Goal: Task Accomplishment & Management: Manage account settings

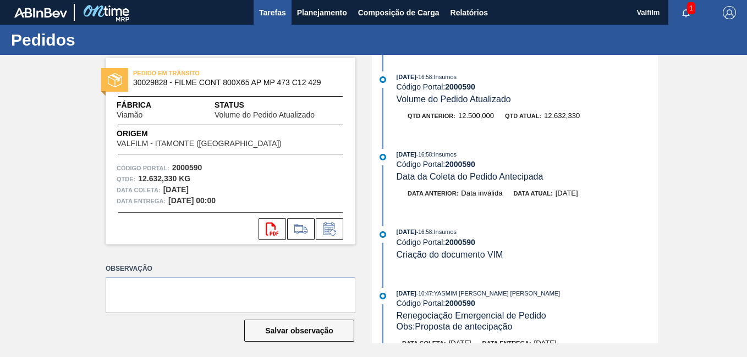
scroll to position [495, 0]
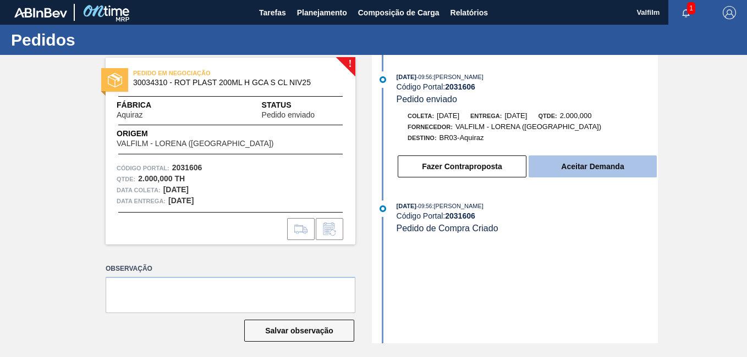
click at [577, 166] on button "Aceitar Demanda" at bounding box center [593, 167] width 128 height 22
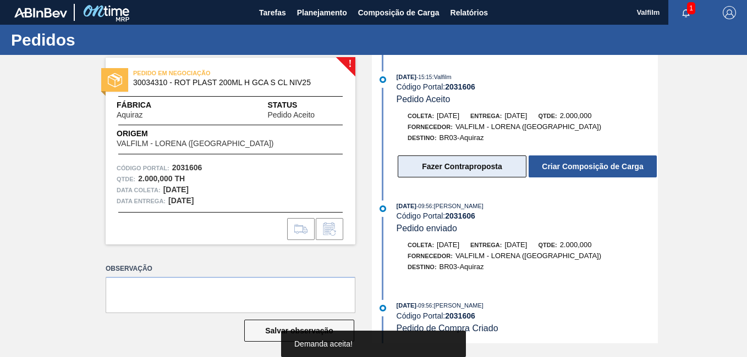
click at [483, 166] on button "Fazer Contraproposta" at bounding box center [462, 167] width 129 height 22
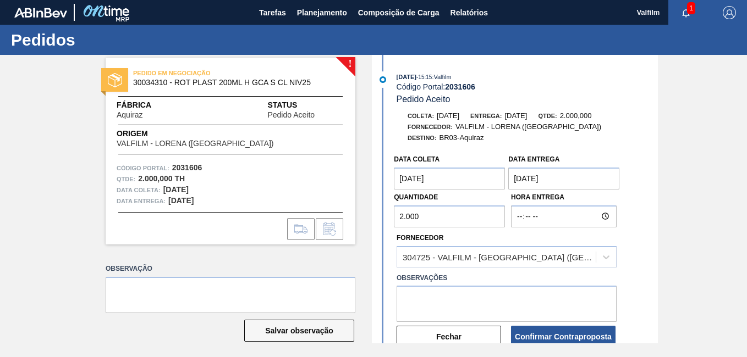
click at [417, 178] on coleta "[DATE]" at bounding box center [449, 179] width 111 height 22
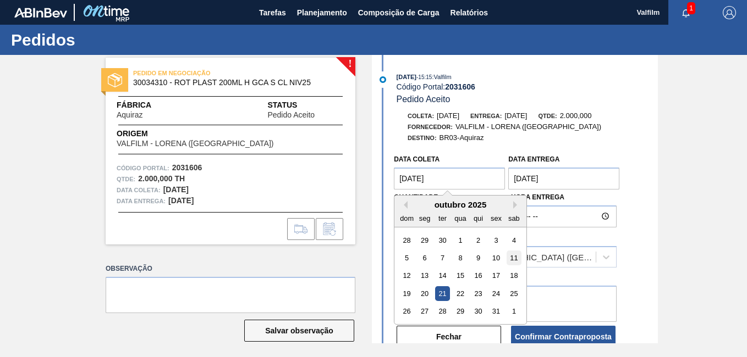
click at [518, 260] on div "11" at bounding box center [514, 258] width 15 height 15
type coleta "[DATE]"
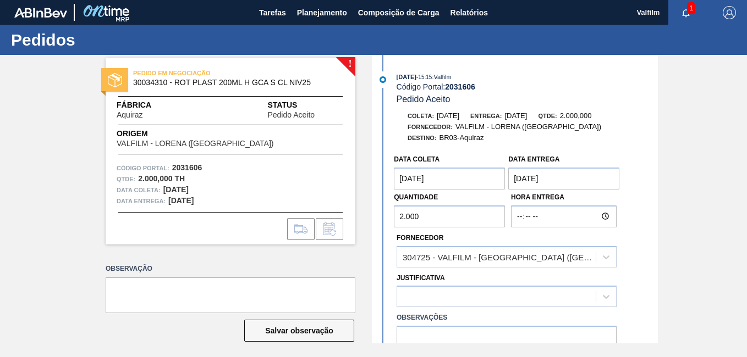
click at [524, 182] on entrega "[DATE]" at bounding box center [563, 179] width 111 height 22
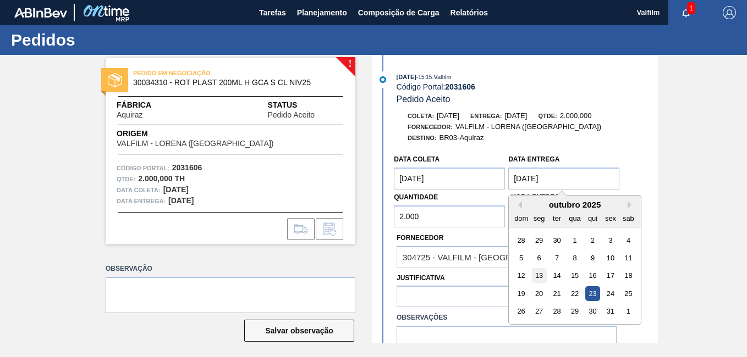
click at [540, 277] on div "13" at bounding box center [539, 276] width 15 height 15
type entrega "[DATE]"
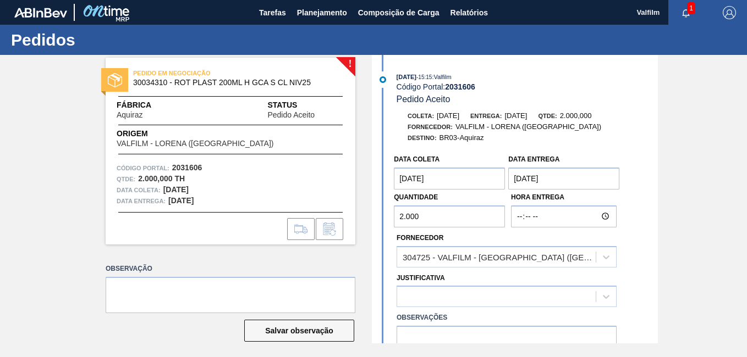
click at [444, 313] on label "Observações" at bounding box center [507, 318] width 220 height 16
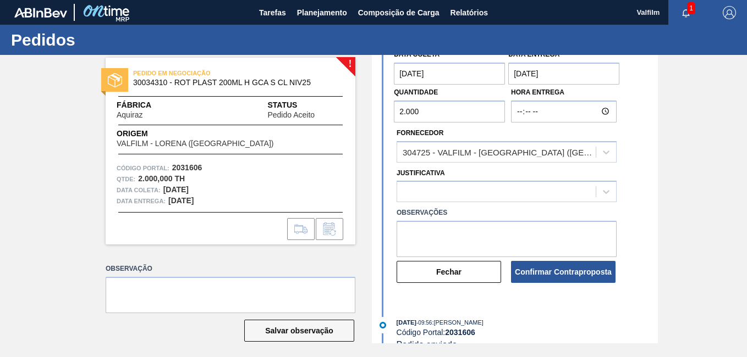
scroll to position [110, 0]
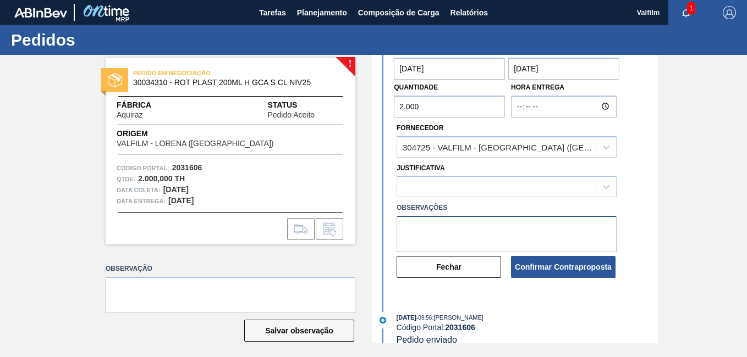
click at [475, 232] on textarea at bounding box center [507, 234] width 220 height 36
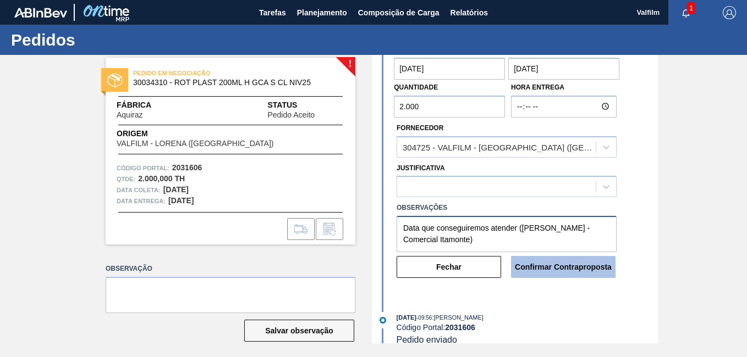
type textarea "Data que conseguiremos atender (Ana Carolina - Comercial Itamonte)"
click at [544, 276] on button "Confirmar Contraproposta" at bounding box center [563, 267] width 104 height 22
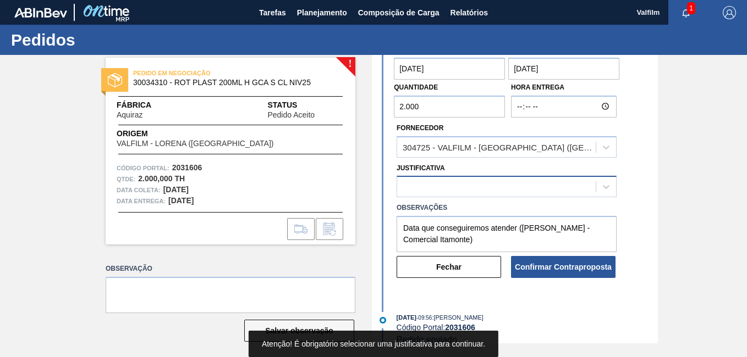
click at [448, 195] on div "Data coleta 11/10/2025 Data entrega 13/10/2025 Quantidade 2.000 Hora Entrega Fo…" at bounding box center [516, 159] width 283 height 240
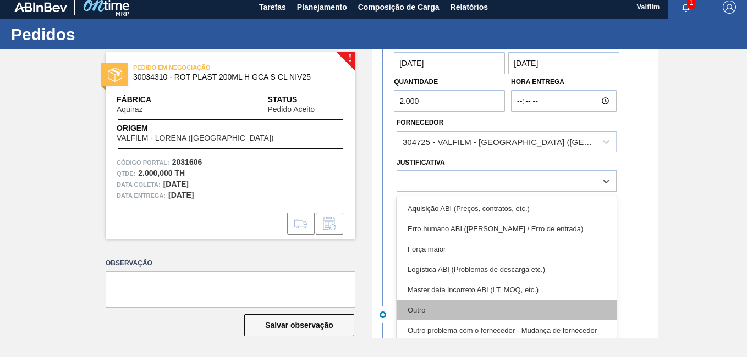
click at [454, 313] on div "Outro" at bounding box center [507, 310] width 220 height 20
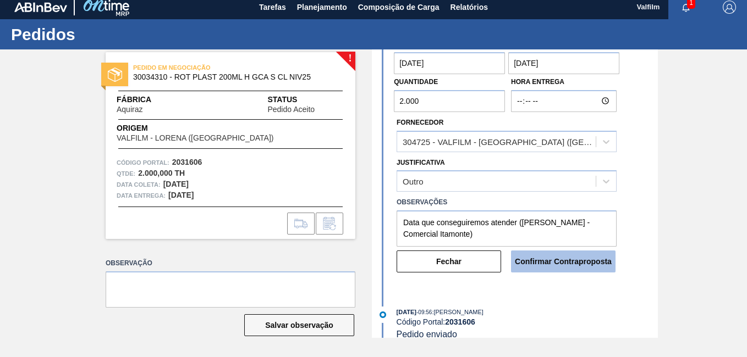
click at [579, 268] on button "Confirmar Contraproposta" at bounding box center [563, 262] width 104 height 22
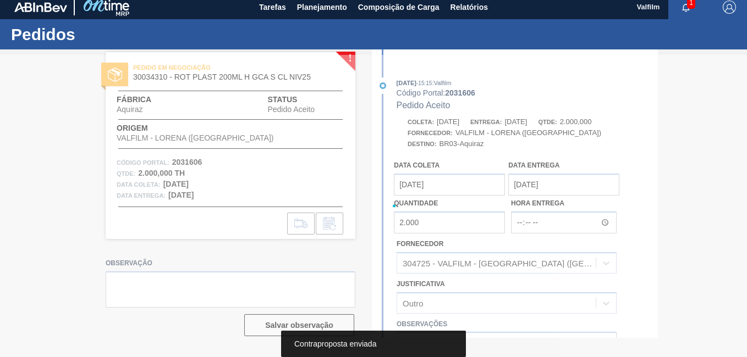
scroll to position [232, 0]
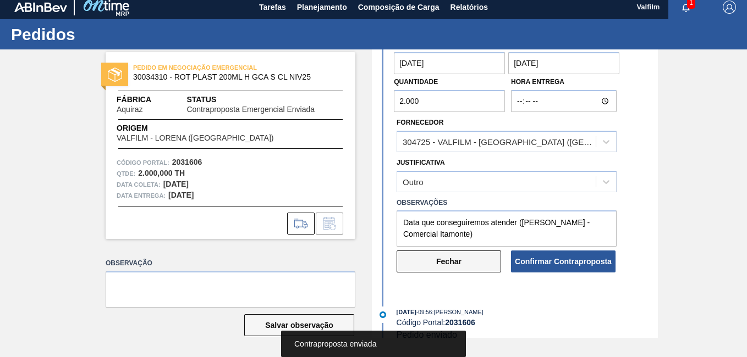
click at [451, 265] on button "Fechar" at bounding box center [449, 262] width 104 height 22
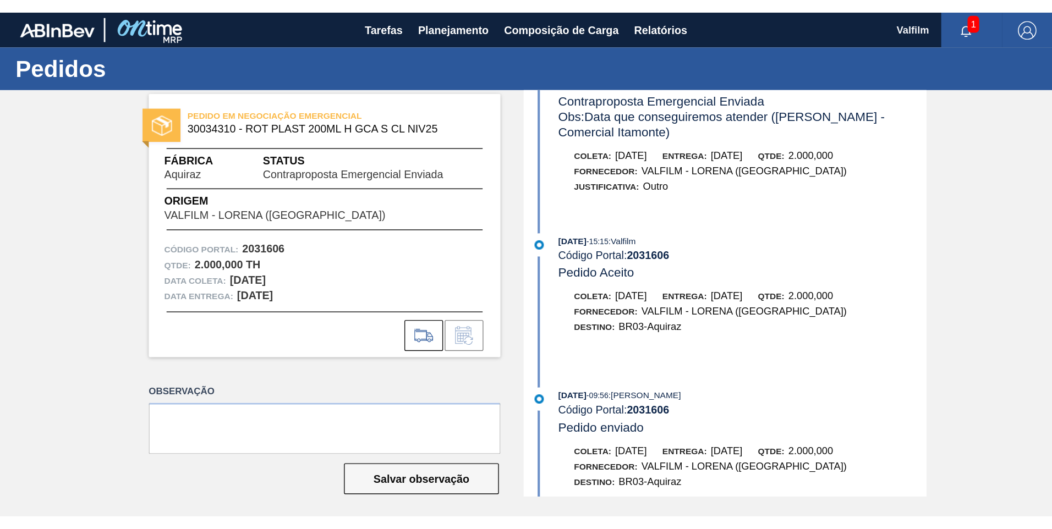
scroll to position [0, 0]
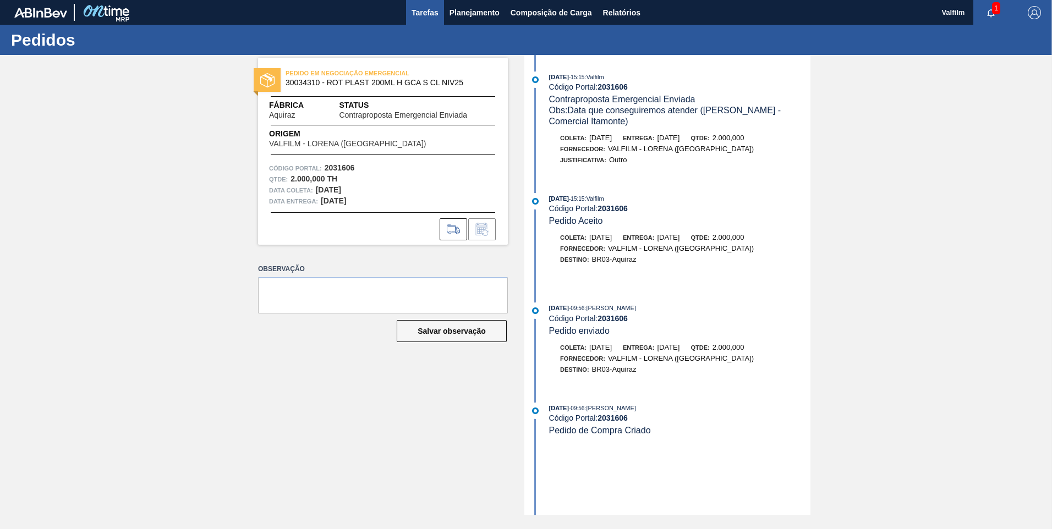
click at [426, 23] on button "Tarefas" at bounding box center [425, 12] width 38 height 25
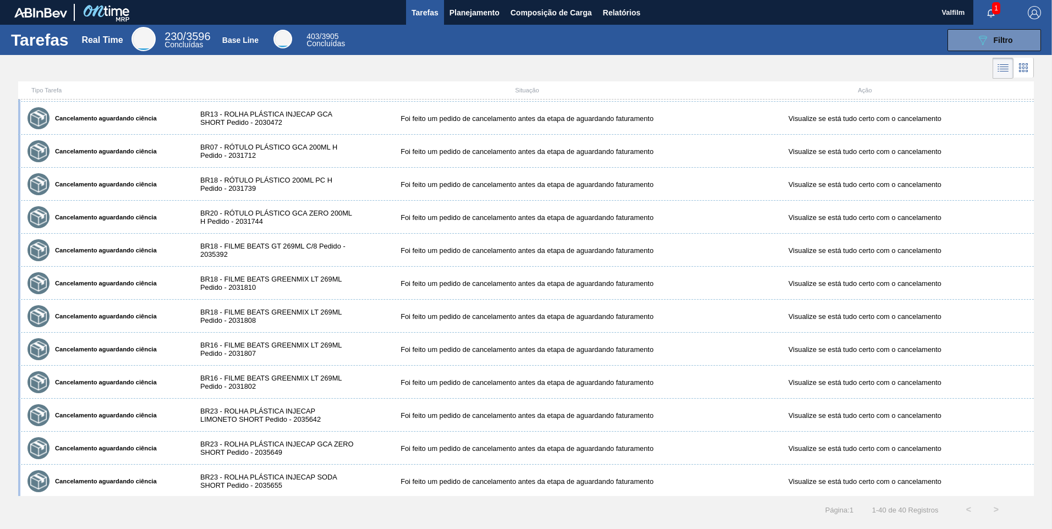
scroll to position [923, 0]
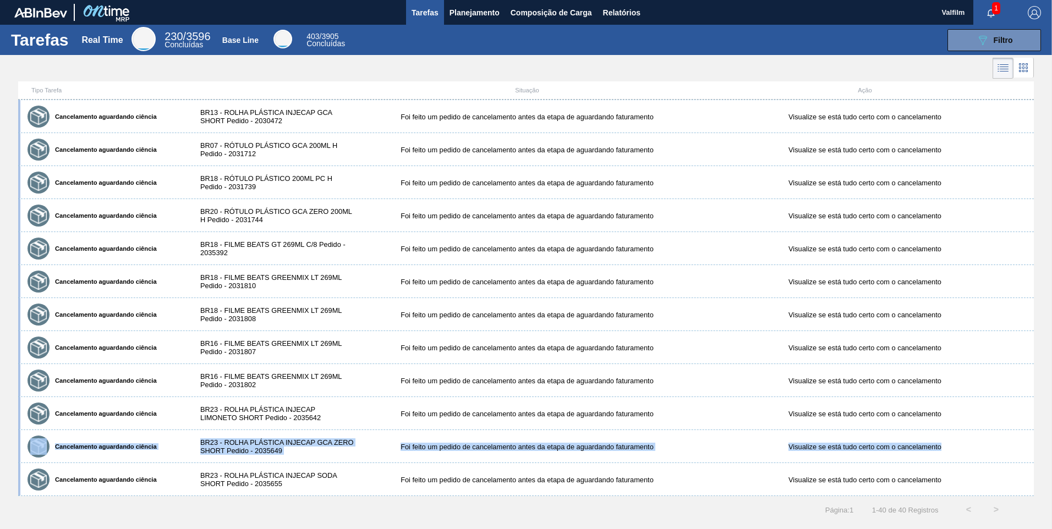
drag, startPoint x: 1034, startPoint y: 416, endPoint x: 1038, endPoint y: 431, distance: 15.3
click at [746, 357] on div "Tipo Tarefa Situação Ação Furo de Coleta BR13 - FILME BUD 269ML Pedido - 200318…" at bounding box center [526, 288] width 1052 height 415
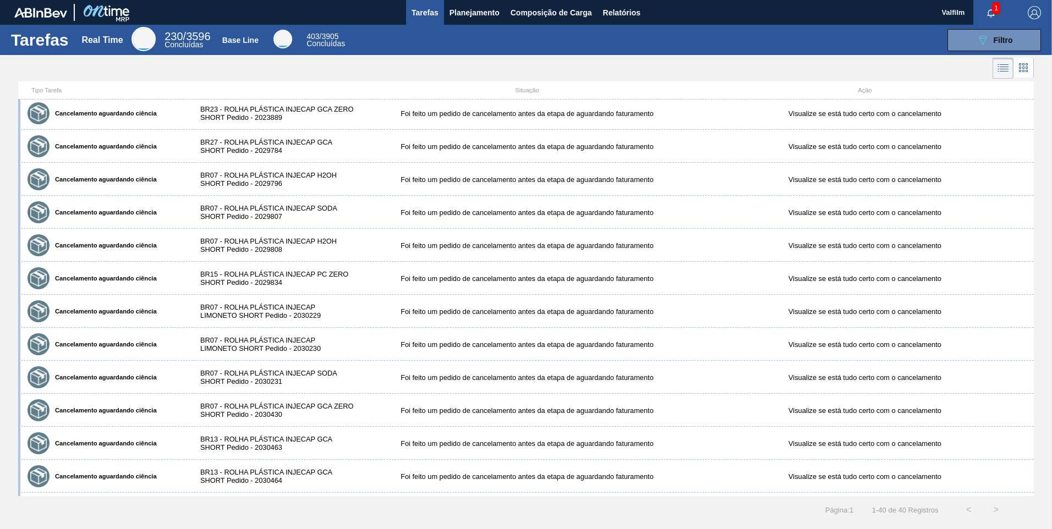
scroll to position [318, 0]
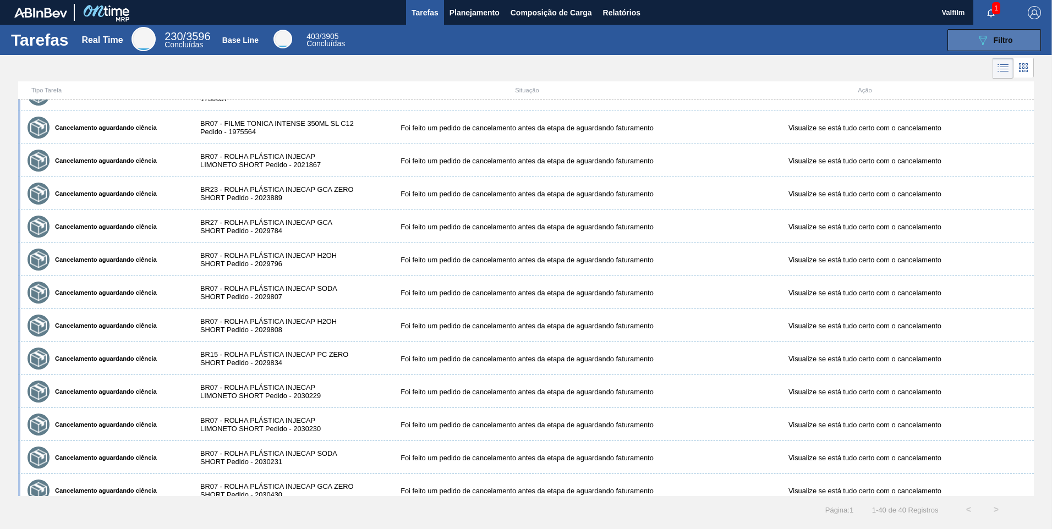
click at [746, 43] on span "Filtro" at bounding box center [1002, 40] width 19 height 9
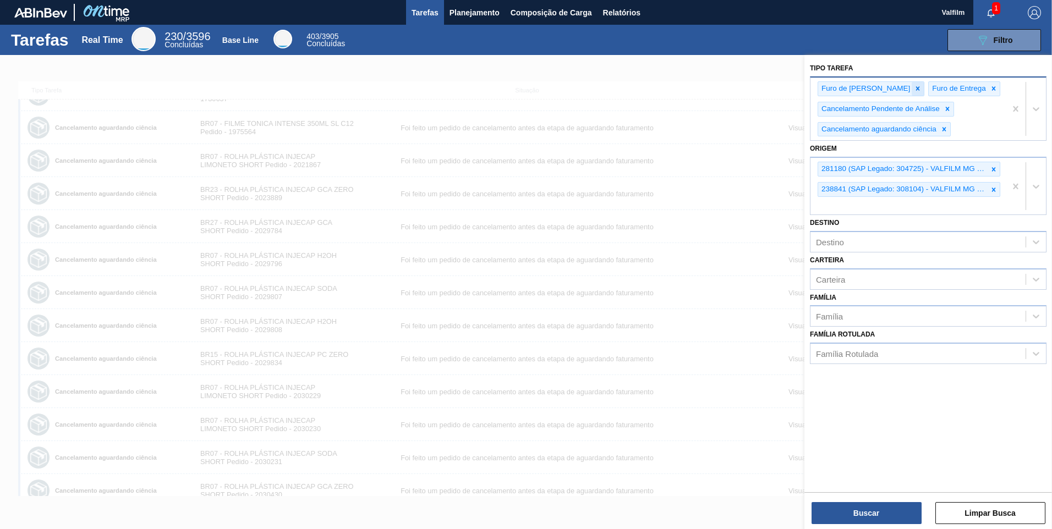
click at [746, 87] on icon at bounding box center [918, 89] width 8 height 8
click at [746, 87] on icon at bounding box center [883, 89] width 8 height 8
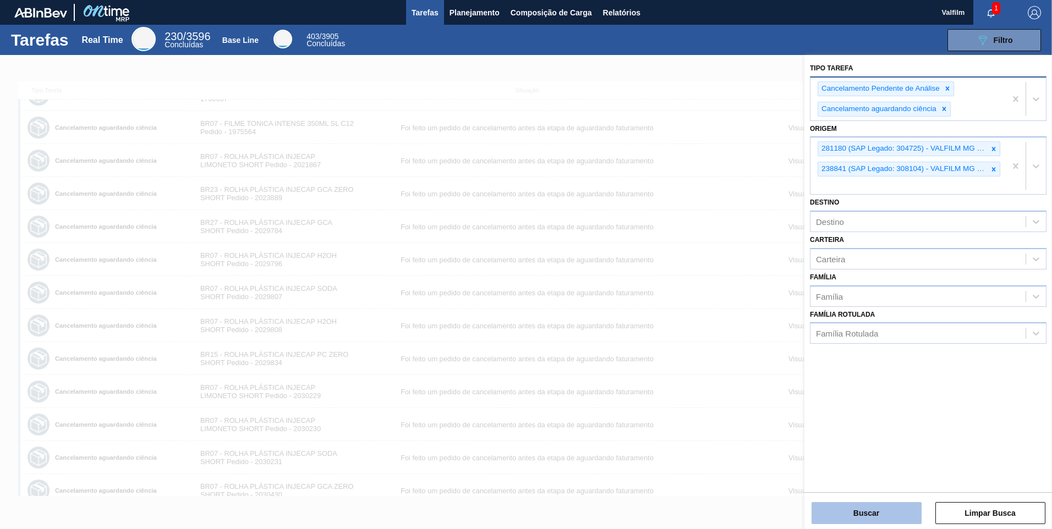
click at [746, 357] on button "Buscar" at bounding box center [866, 513] width 110 height 22
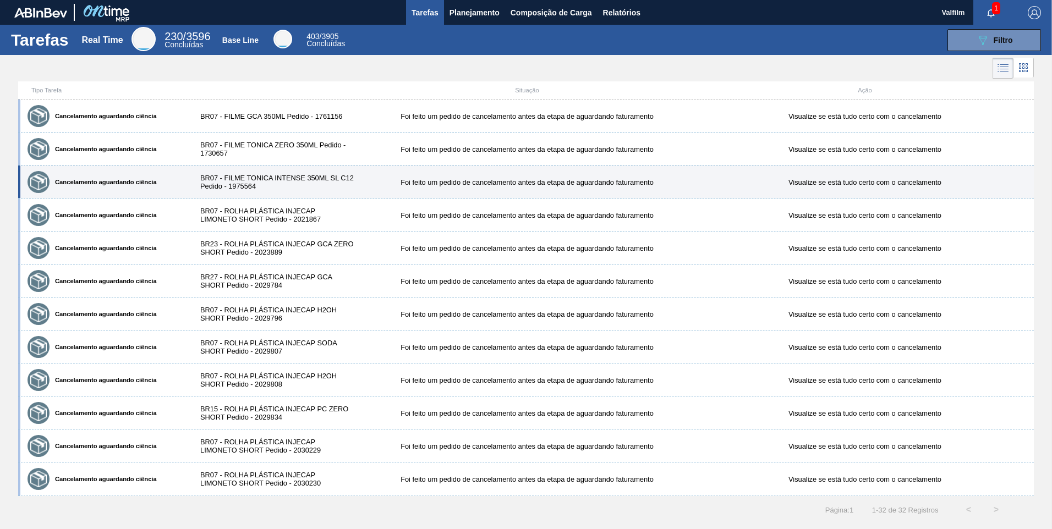
click at [217, 174] on div "BR07 - FILME TONICA INTENSE 350ML SL C12 Pedido - 1975564" at bounding box center [273, 182] width 169 height 16
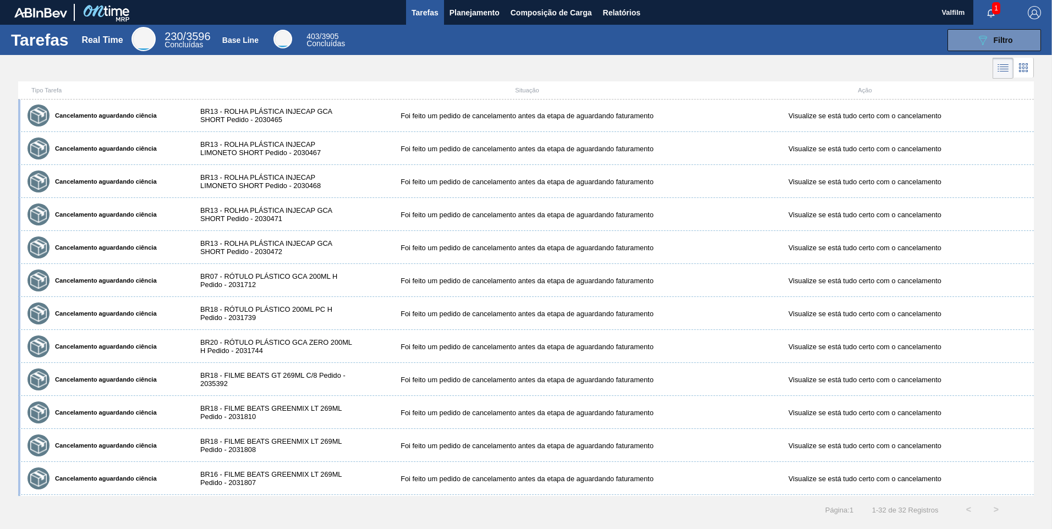
scroll to position [550, 0]
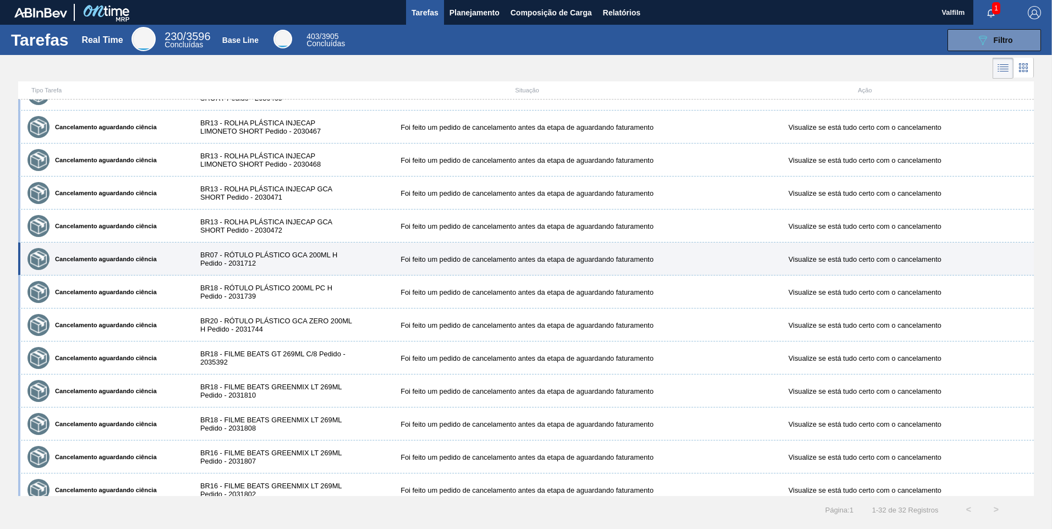
drag, startPoint x: 251, startPoint y: 257, endPoint x: 37, endPoint y: 260, distance: 214.0
click at [37, 260] on img at bounding box center [38, 259] width 16 height 16
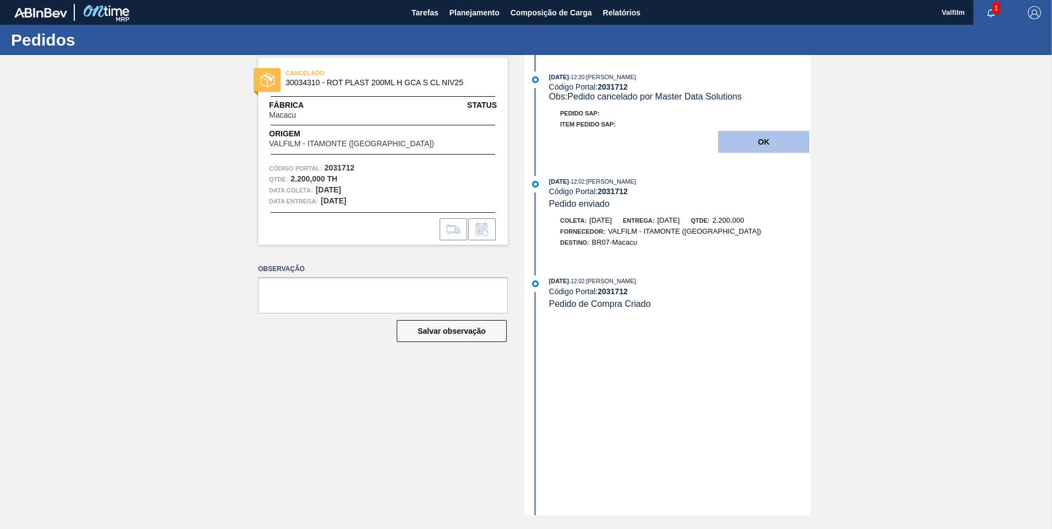
click at [746, 150] on button "OK" at bounding box center [763, 142] width 91 height 22
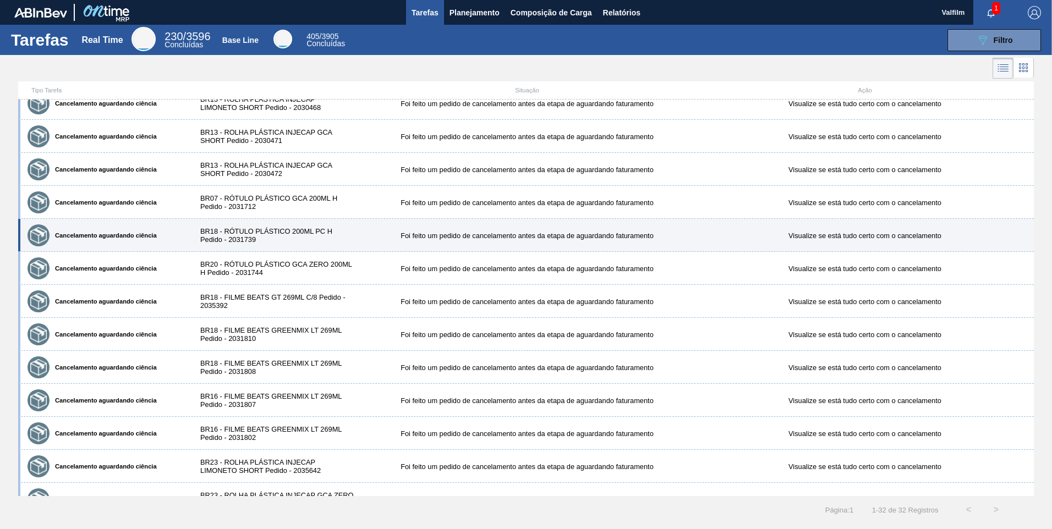
scroll to position [659, 0]
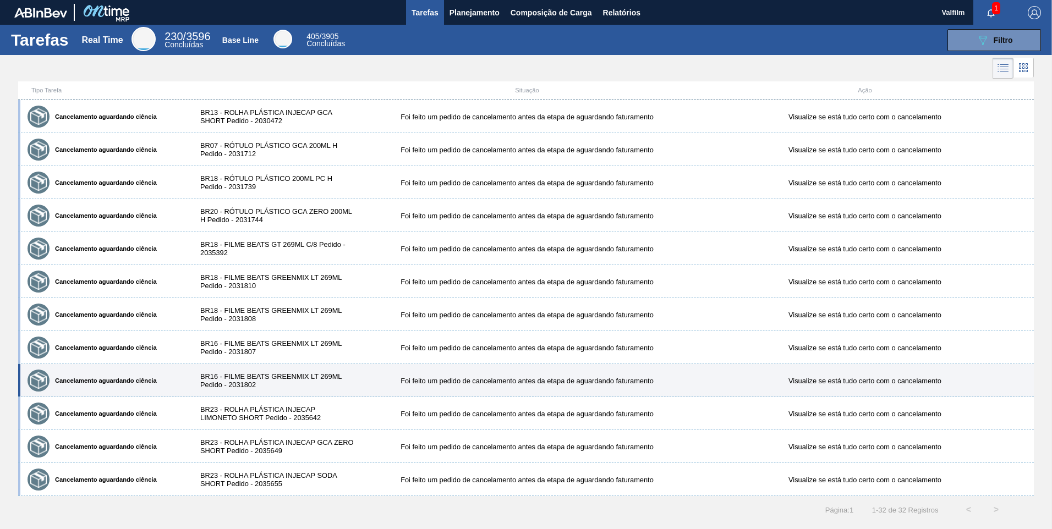
drag, startPoint x: 300, startPoint y: 372, endPoint x: 299, endPoint y: 379, distance: 6.8
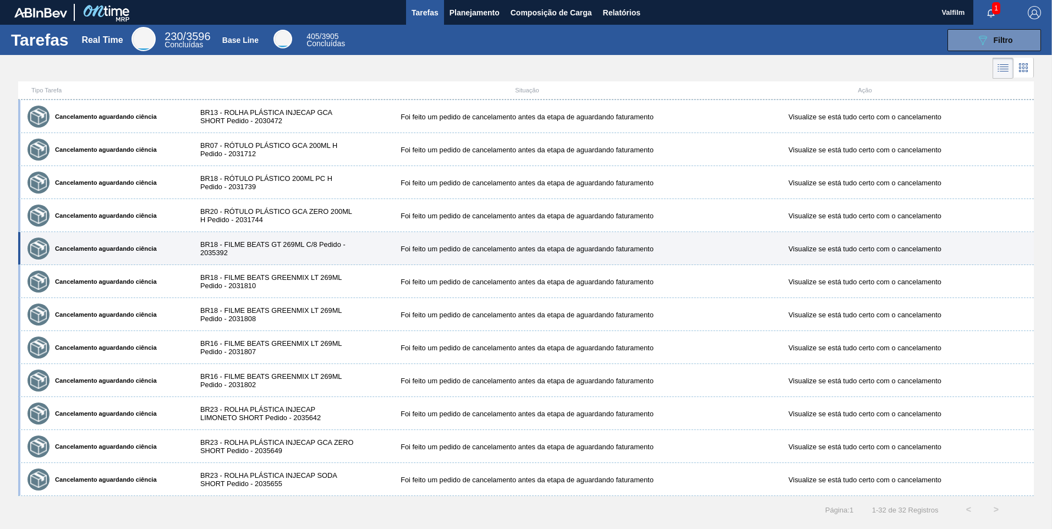
click at [322, 242] on div "BR18 - FILME BEATS GT 269ML C/8 Pedido - 2035392" at bounding box center [273, 248] width 169 height 16
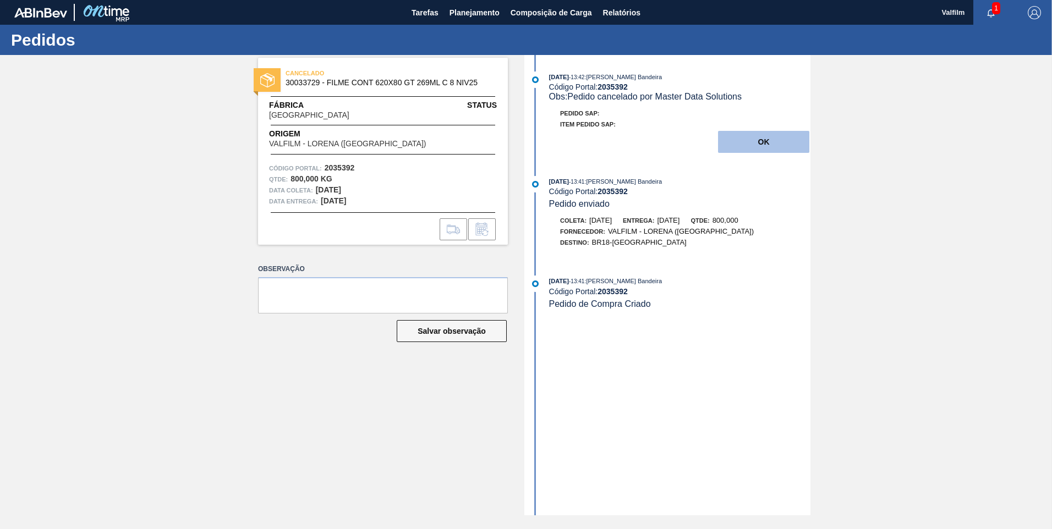
click at [746, 137] on button "OK" at bounding box center [763, 142] width 91 height 22
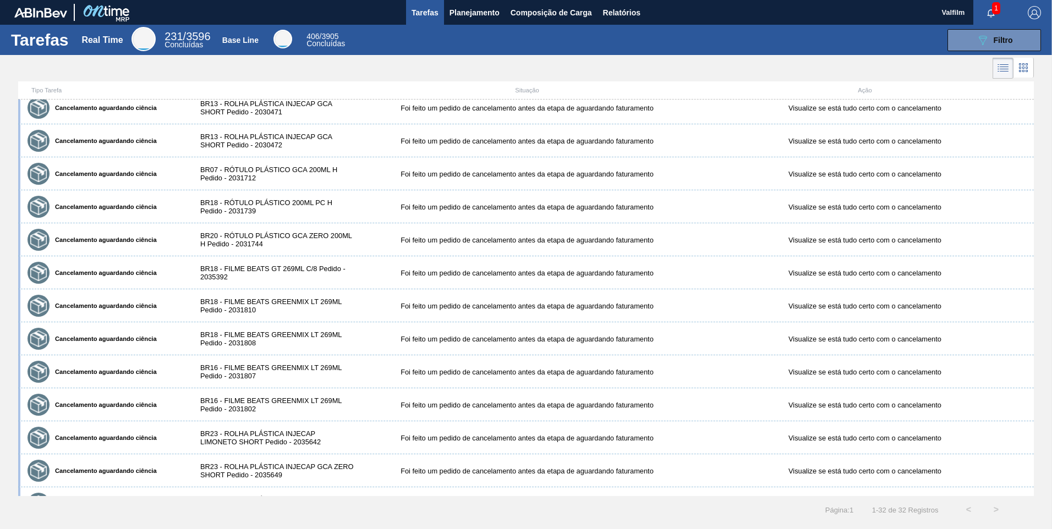
scroll to position [659, 0]
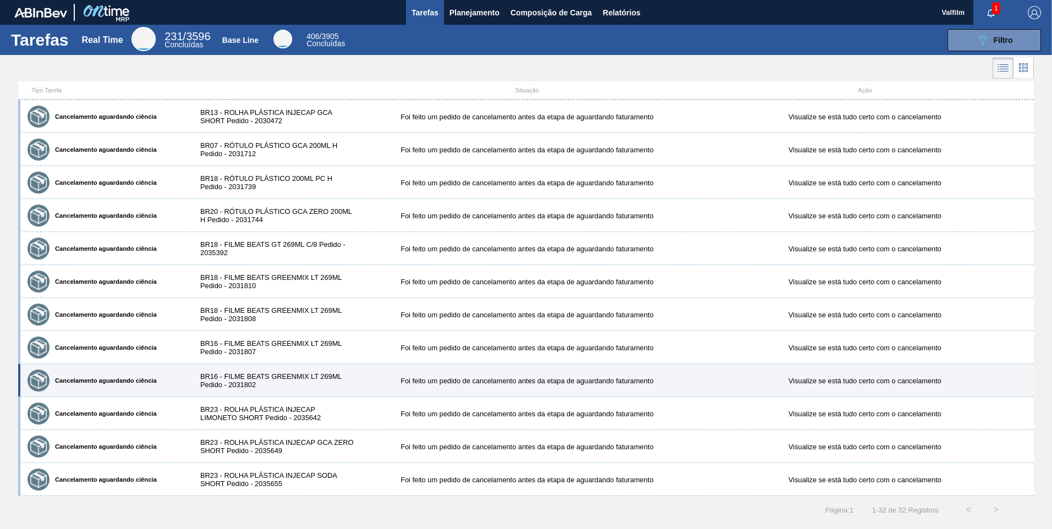
click at [262, 357] on div "BR16 - FILME BEATS GREENMIX LT 269ML Pedido - 2031802" at bounding box center [273, 380] width 169 height 16
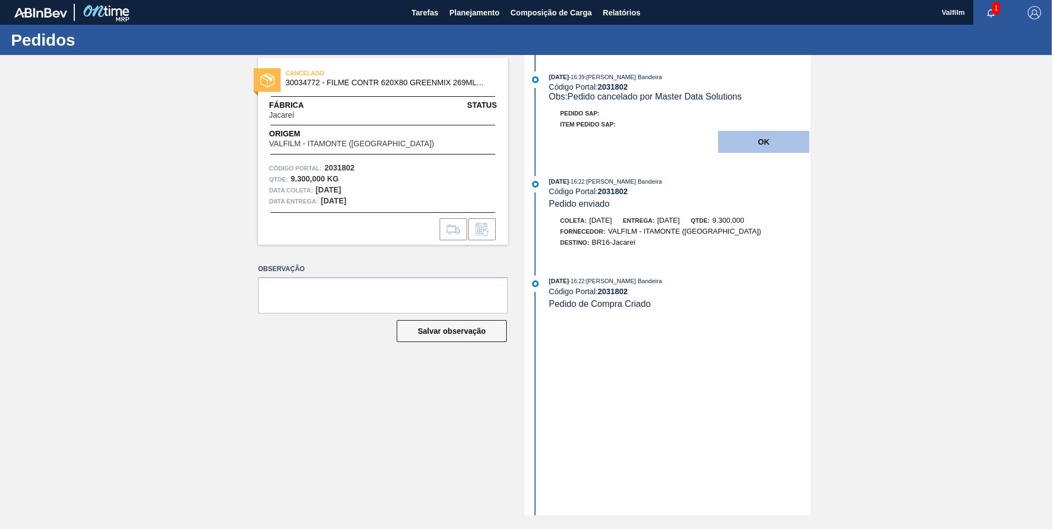
click at [746, 142] on button "OK" at bounding box center [763, 142] width 91 height 22
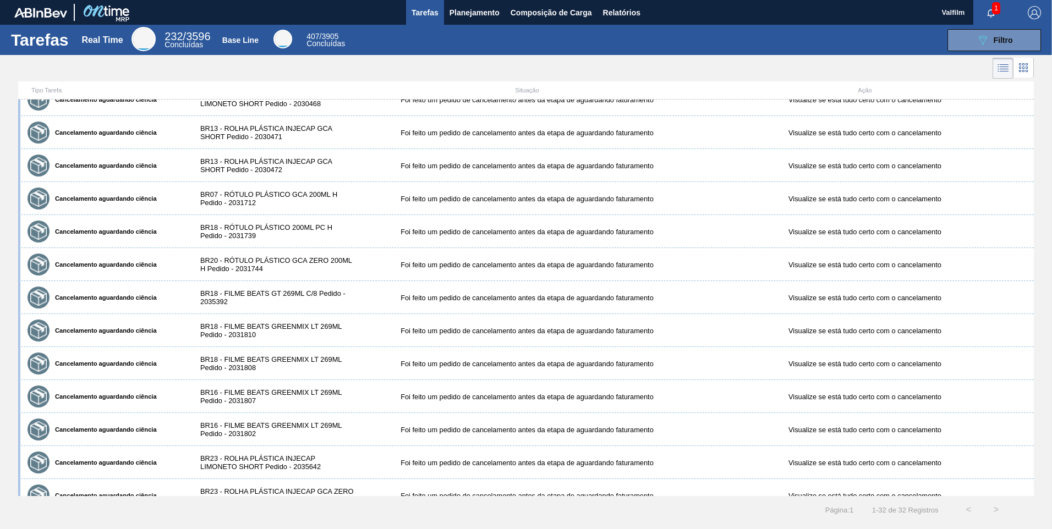
scroll to position [659, 0]
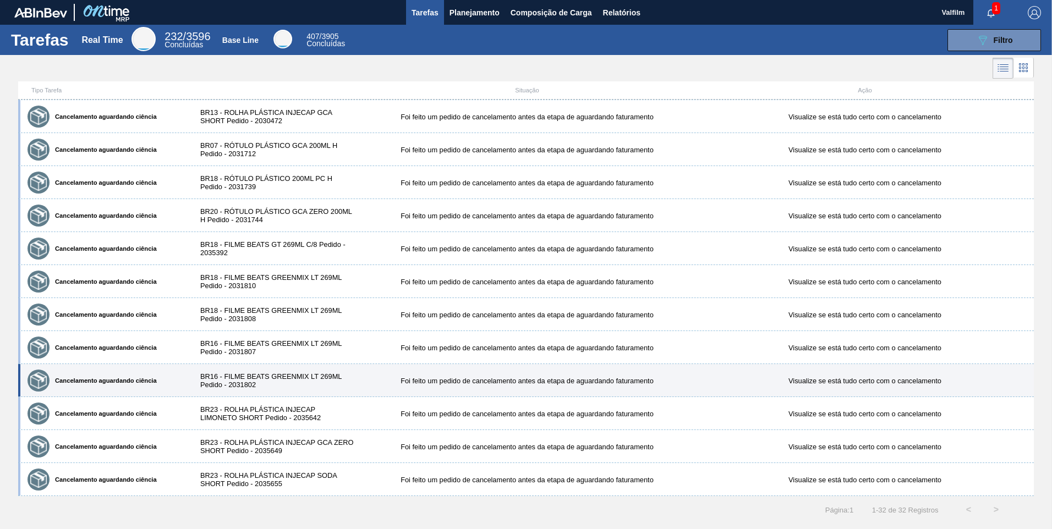
drag, startPoint x: 289, startPoint y: 377, endPoint x: 283, endPoint y: 376, distance: 6.1
click at [283, 357] on div "BR16 - FILME BEATS GREENMIX LT 269ML Pedido - 2031802" at bounding box center [273, 380] width 169 height 16
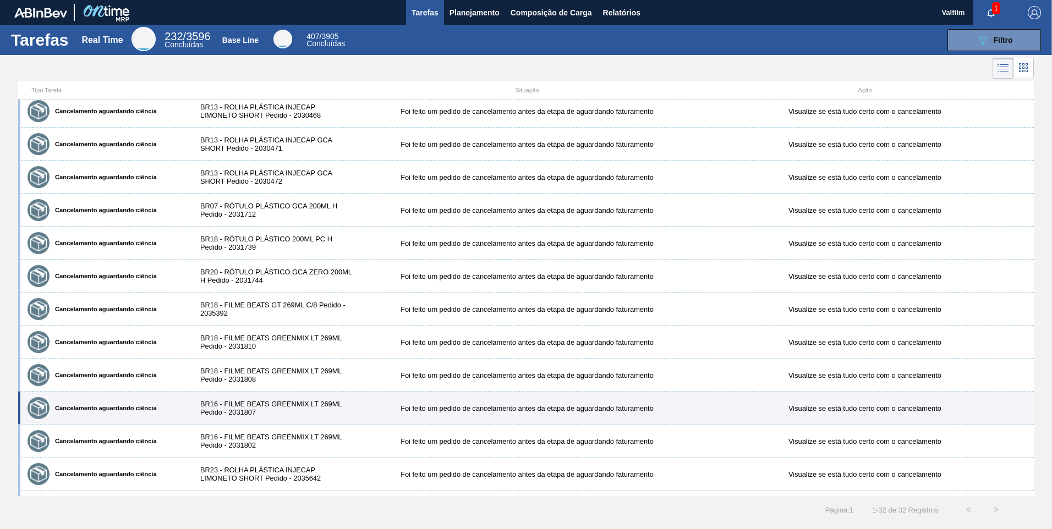
scroll to position [659, 0]
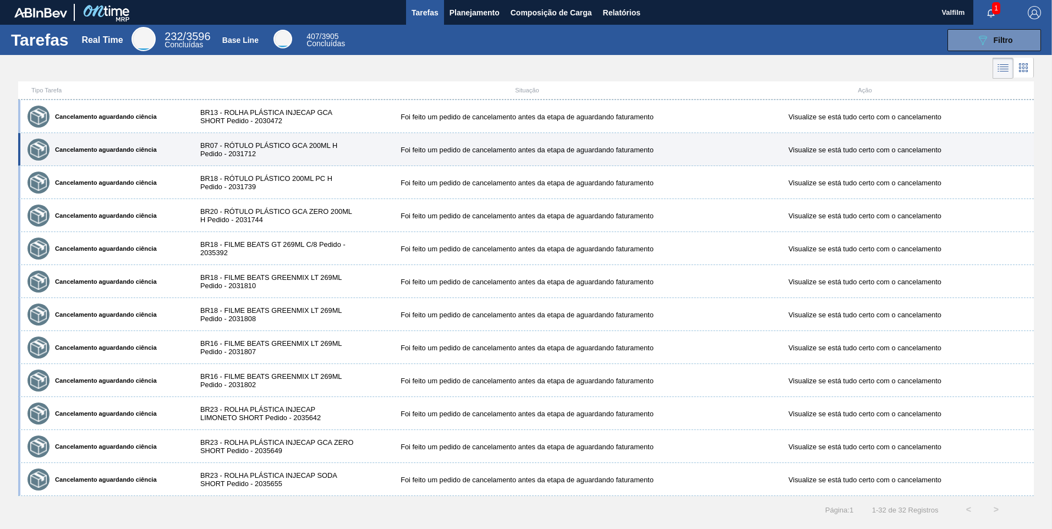
click at [280, 149] on div "BR07 - RÓTULO PLÁSTICO GCA 200ML H Pedido - 2031712" at bounding box center [273, 149] width 169 height 16
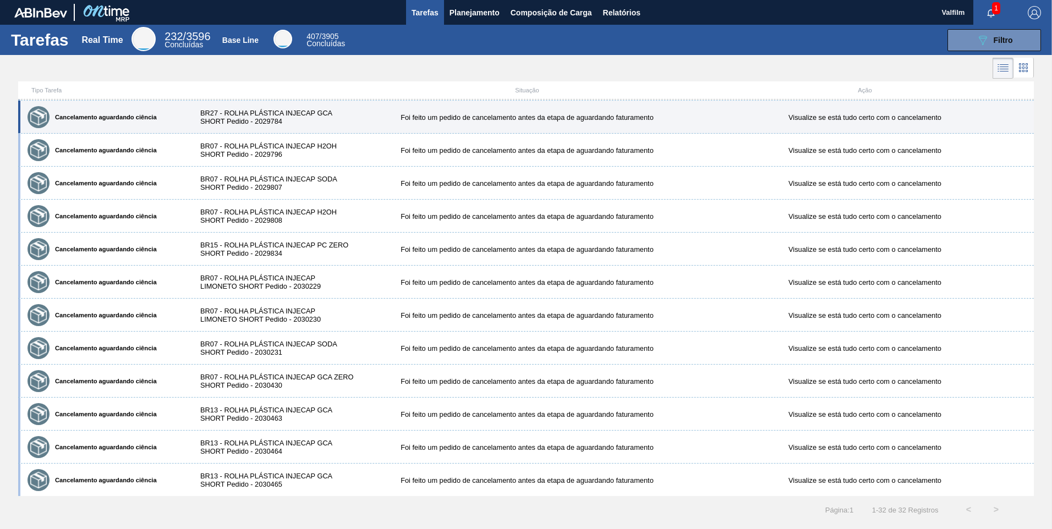
scroll to position [165, 0]
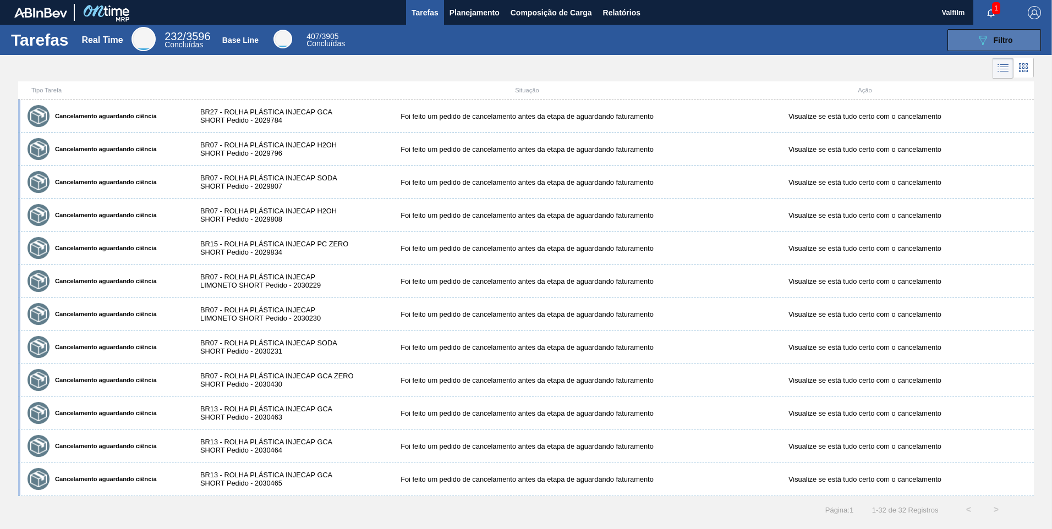
click at [746, 35] on button "089F7B8B-B2A5-4AFE-B5C0-19BA573D28AC Filtro" at bounding box center [993, 40] width 93 height 22
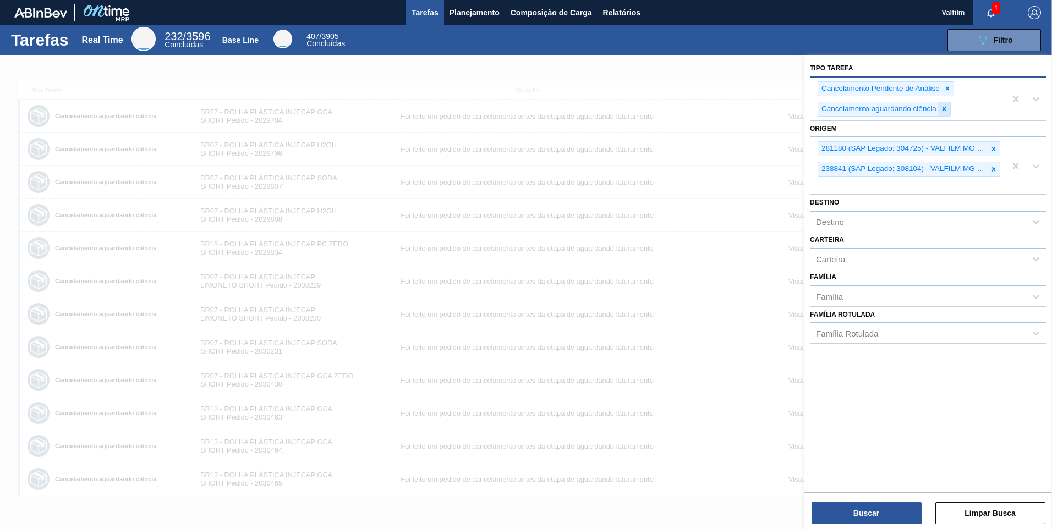
click at [746, 112] on icon at bounding box center [944, 109] width 8 height 8
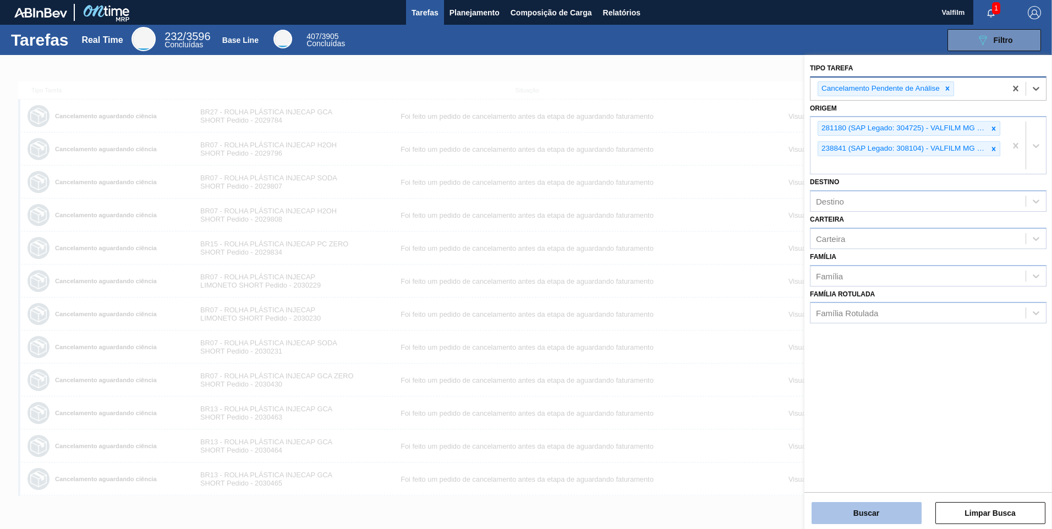
click at [746, 357] on button "Buscar" at bounding box center [866, 513] width 110 height 22
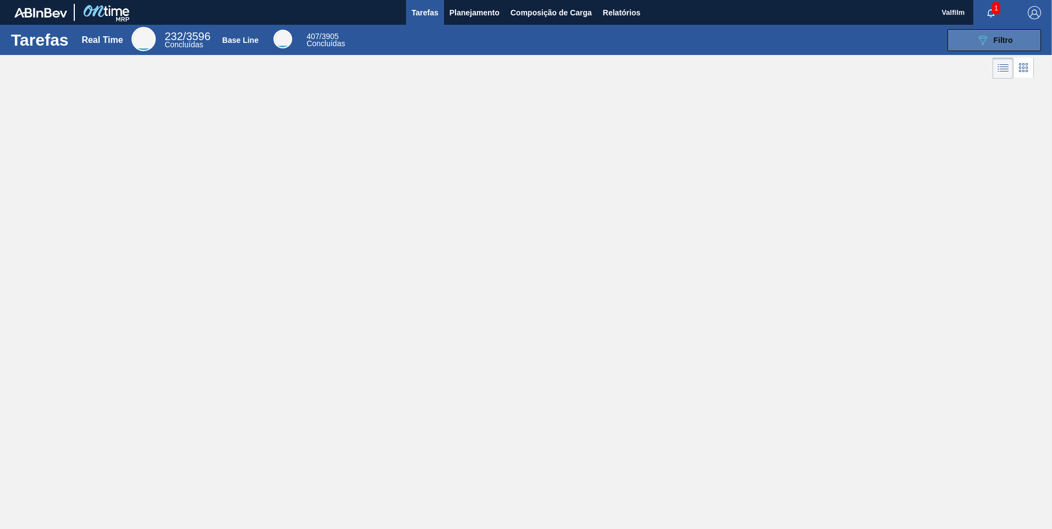
click at [746, 40] on span "Filtro" at bounding box center [1002, 40] width 19 height 9
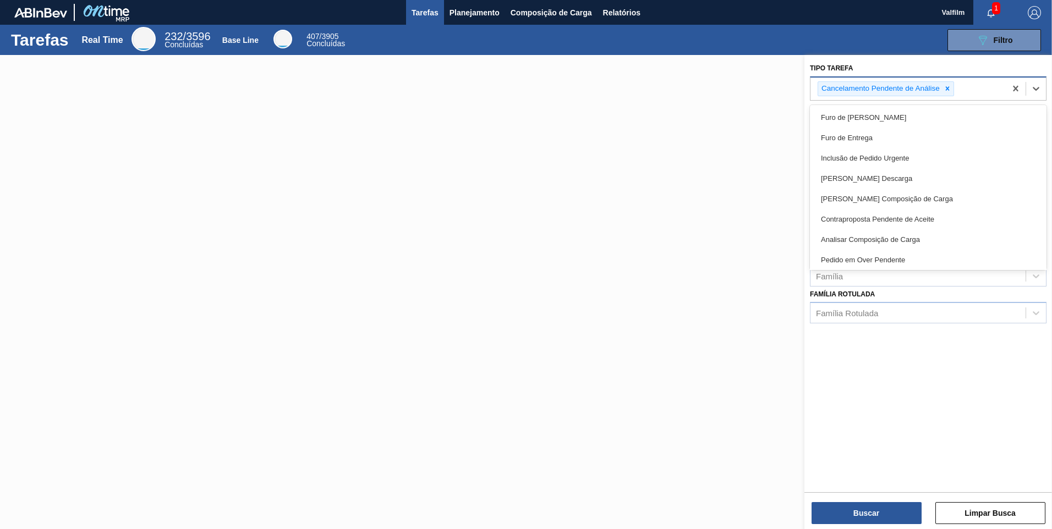
click at [746, 93] on div "Cancelamento Pendente de Análise" at bounding box center [907, 89] width 195 height 23
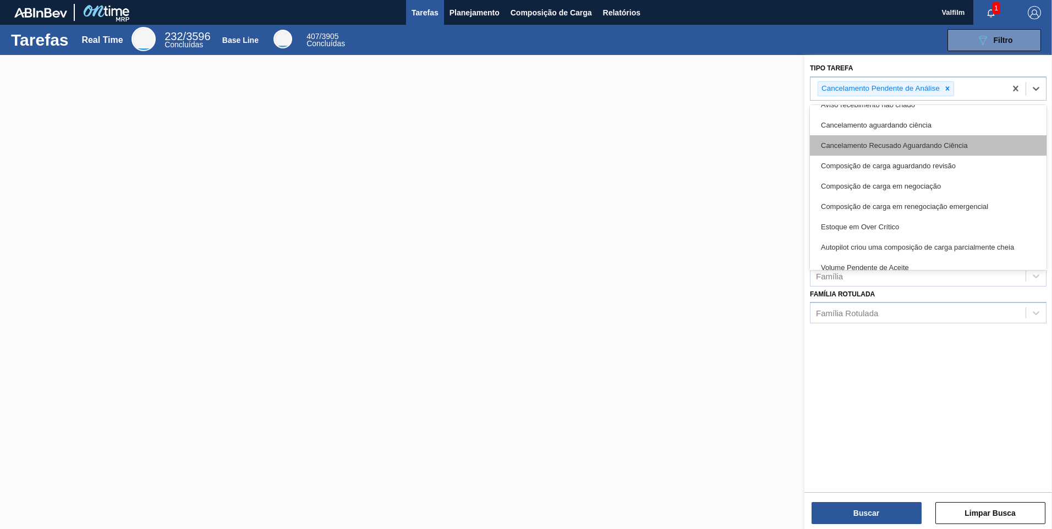
scroll to position [177, 0]
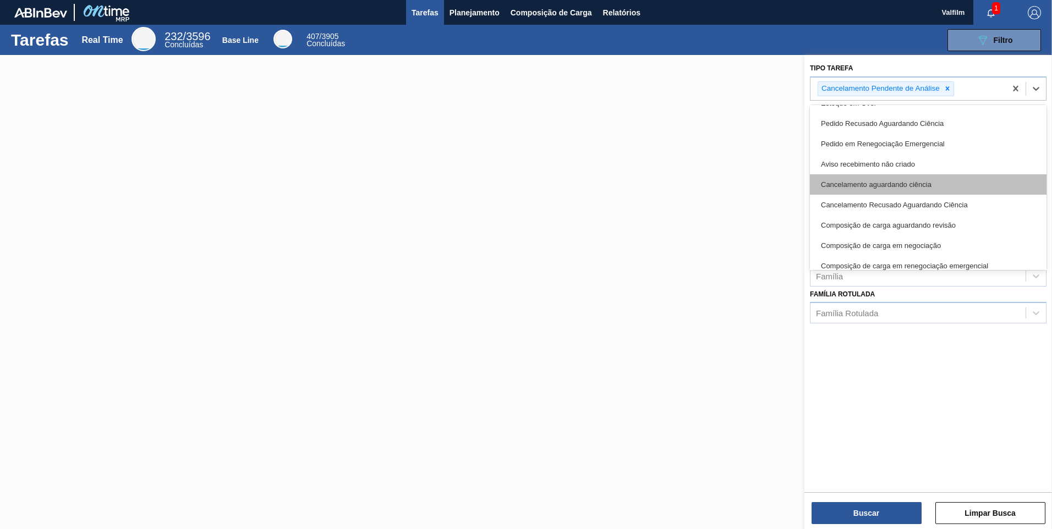
click at [746, 186] on div "Cancelamento aguardando ciência" at bounding box center [928, 184] width 236 height 20
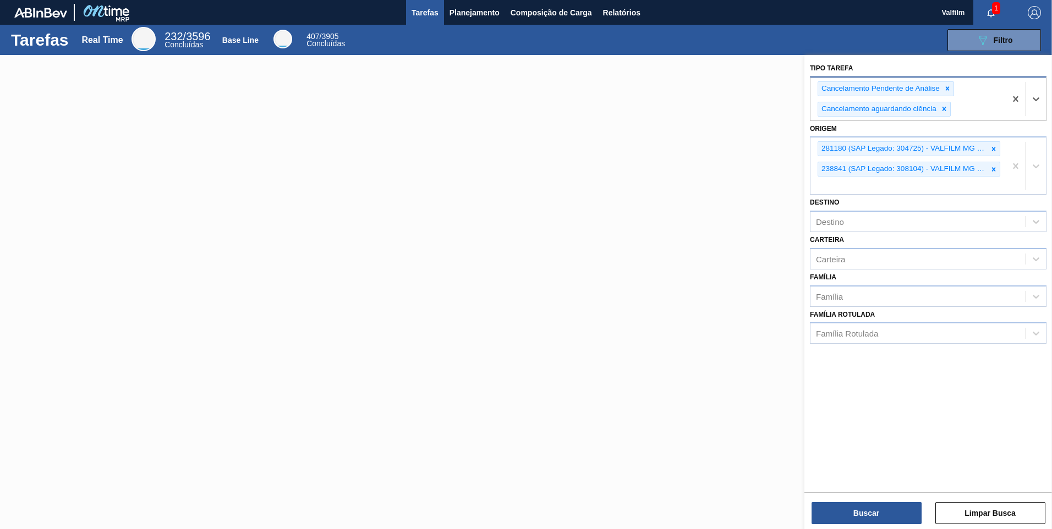
click at [746, 109] on div "Cancelamento Pendente de Análise Cancelamento aguardando ciência" at bounding box center [907, 99] width 195 height 43
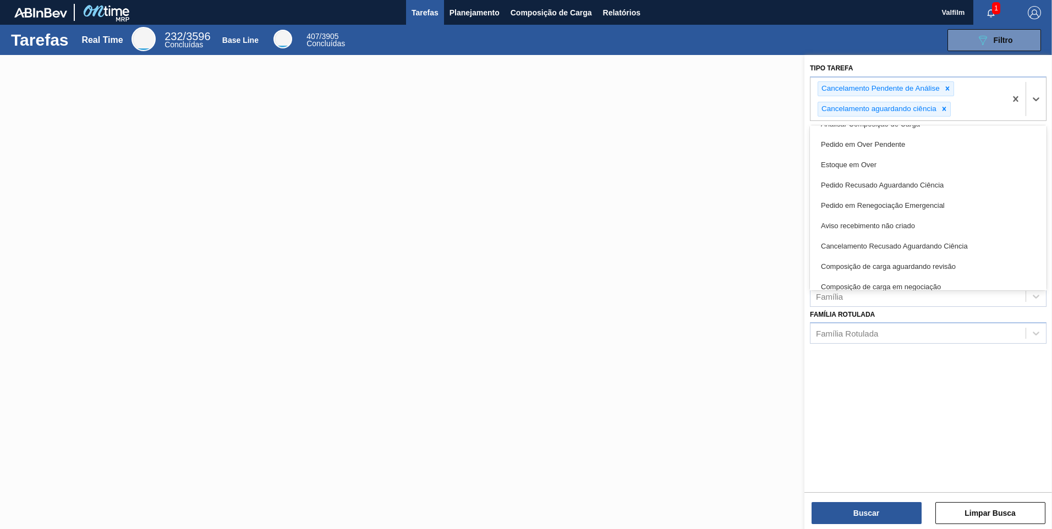
scroll to position [165, 0]
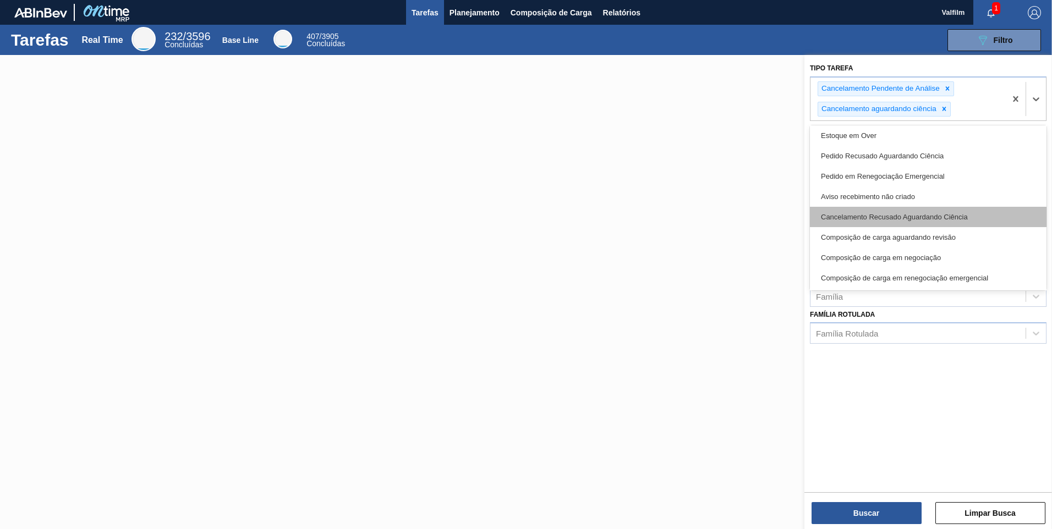
click at [746, 211] on div "Cancelamento Recusado Aguardando Ciência" at bounding box center [928, 217] width 236 height 20
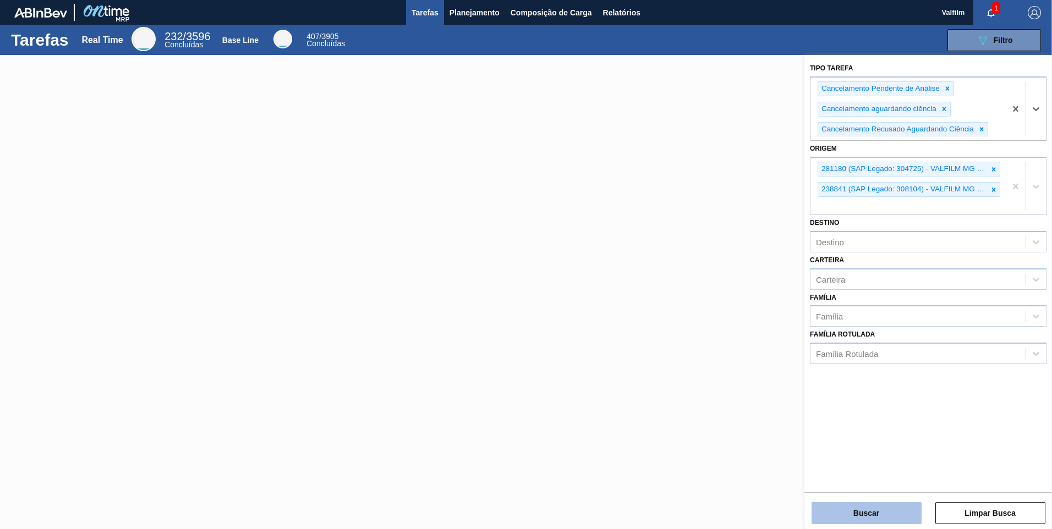
click at [746, 357] on button "Buscar" at bounding box center [866, 513] width 110 height 22
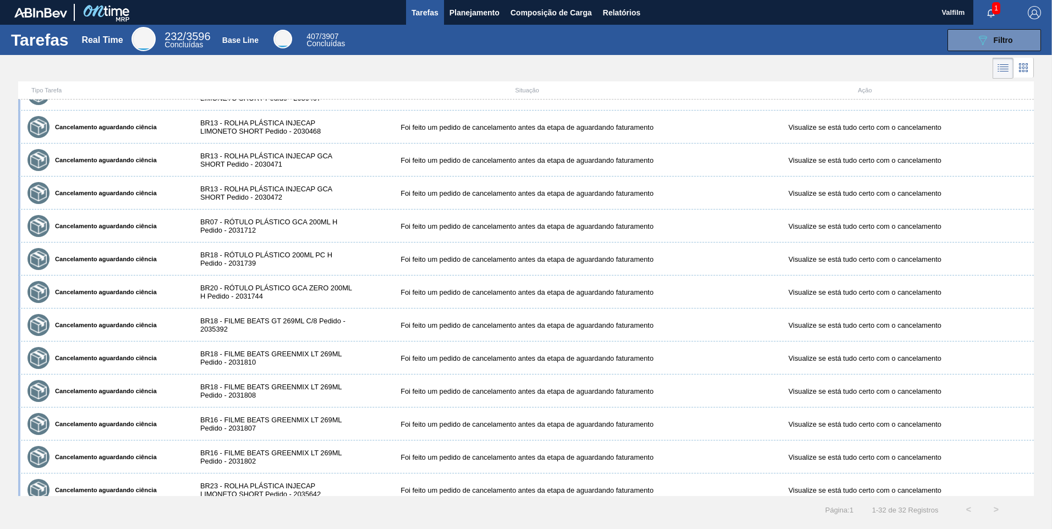
scroll to position [659, 0]
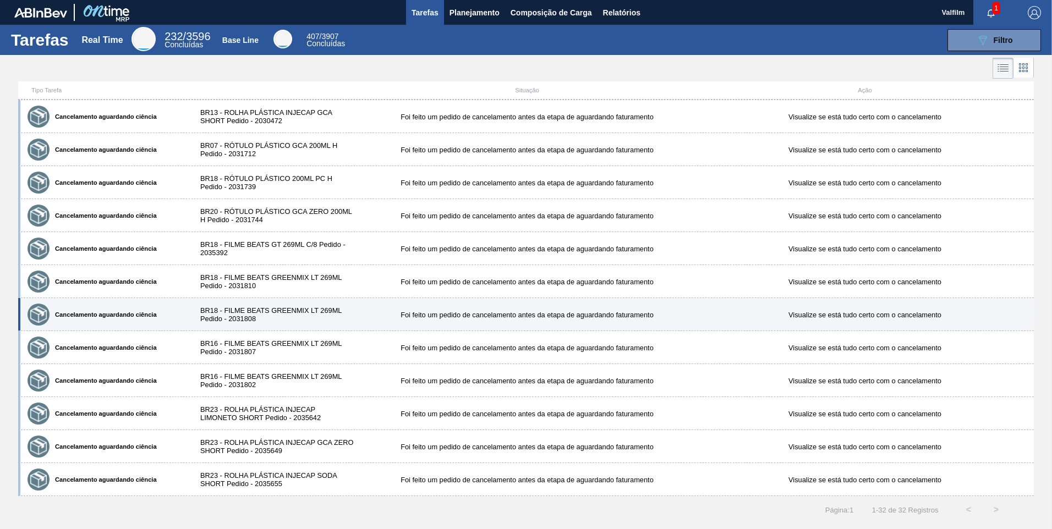
click at [287, 313] on div "BR18 - FILME BEATS GREENMIX LT 269ML Pedido - 2031808" at bounding box center [273, 314] width 169 height 16
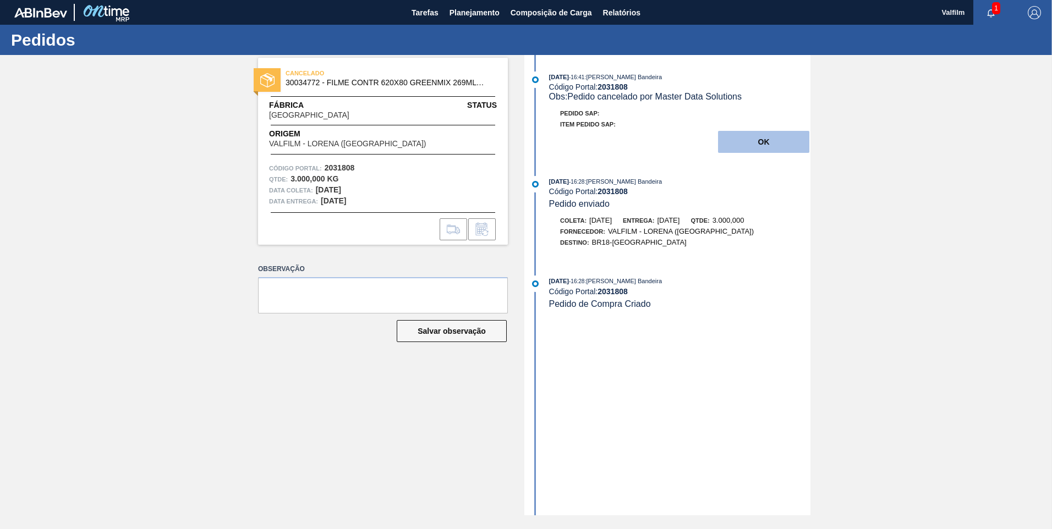
click at [746, 143] on button "OK" at bounding box center [763, 142] width 91 height 22
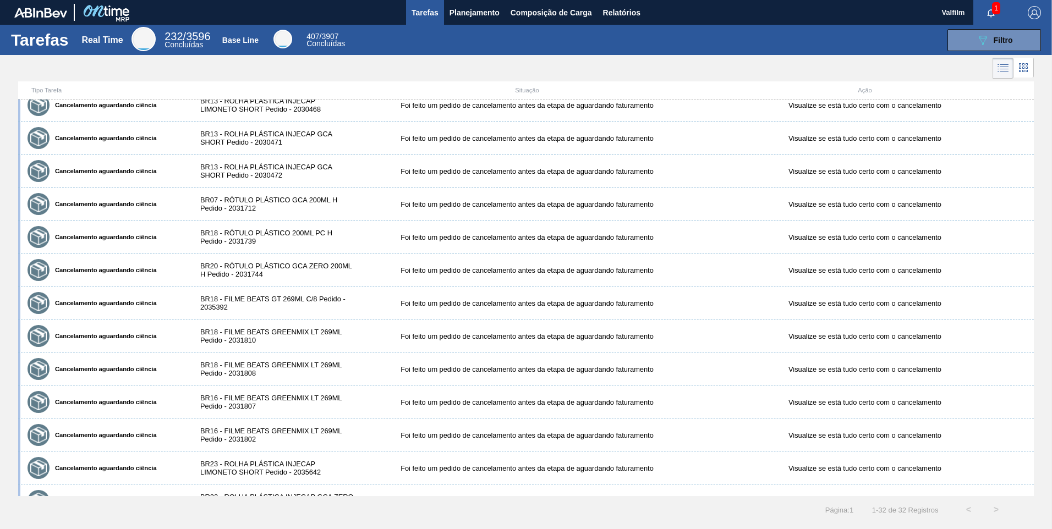
scroll to position [659, 0]
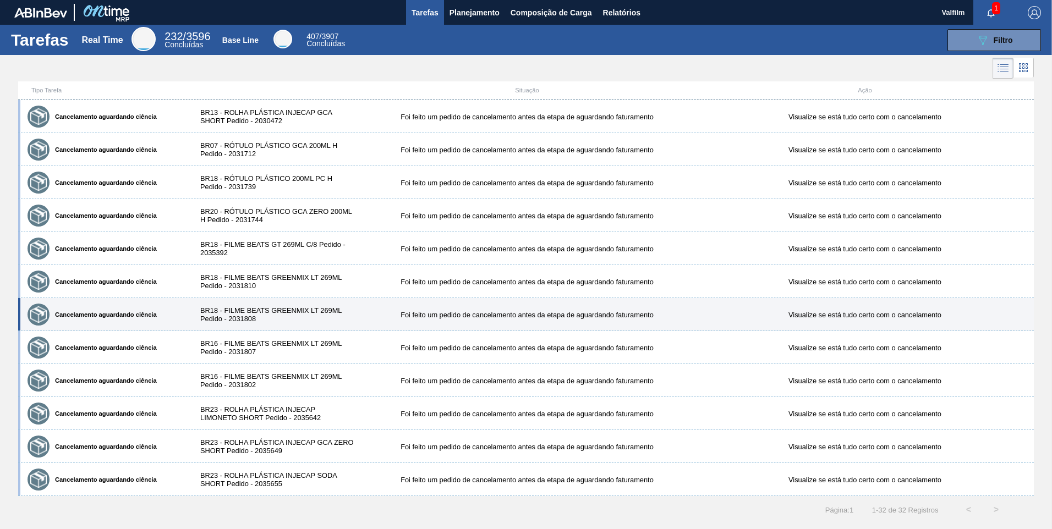
click at [260, 311] on div "BR18 - FILME BEATS GREENMIX LT 269ML Pedido - 2031808" at bounding box center [273, 314] width 169 height 16
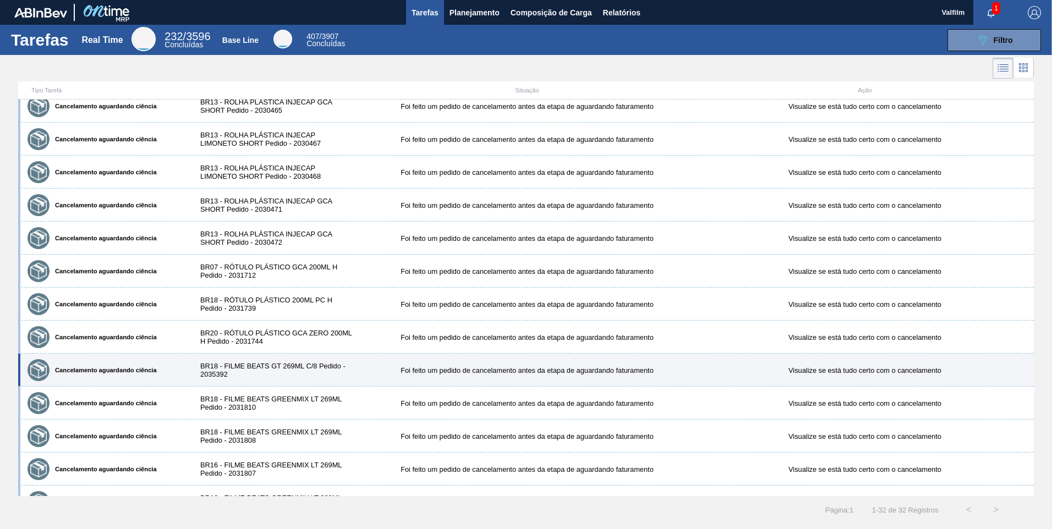
scroll to position [659, 0]
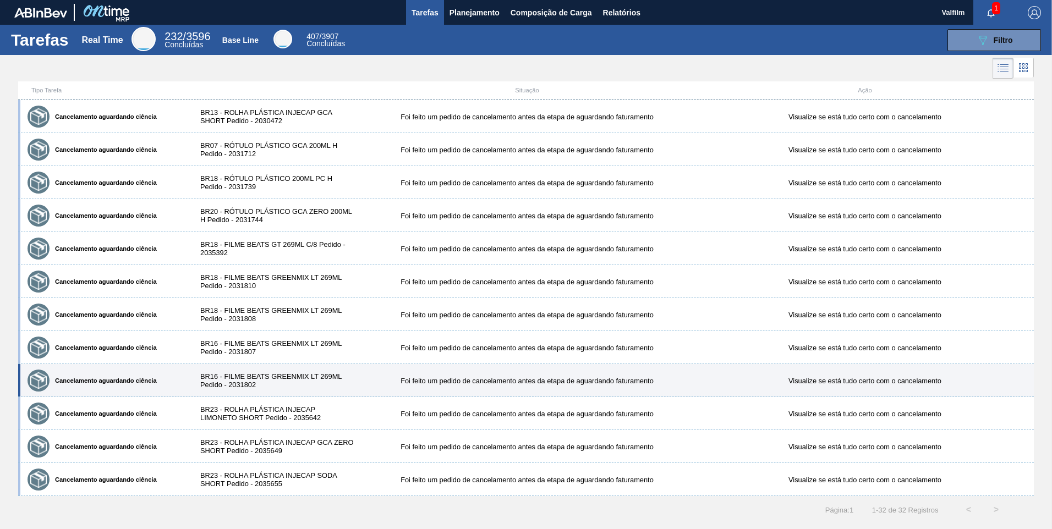
click at [282, 357] on div "BR16 - FILME BEATS GREENMIX LT 269ML Pedido - 2031802" at bounding box center [273, 380] width 169 height 16
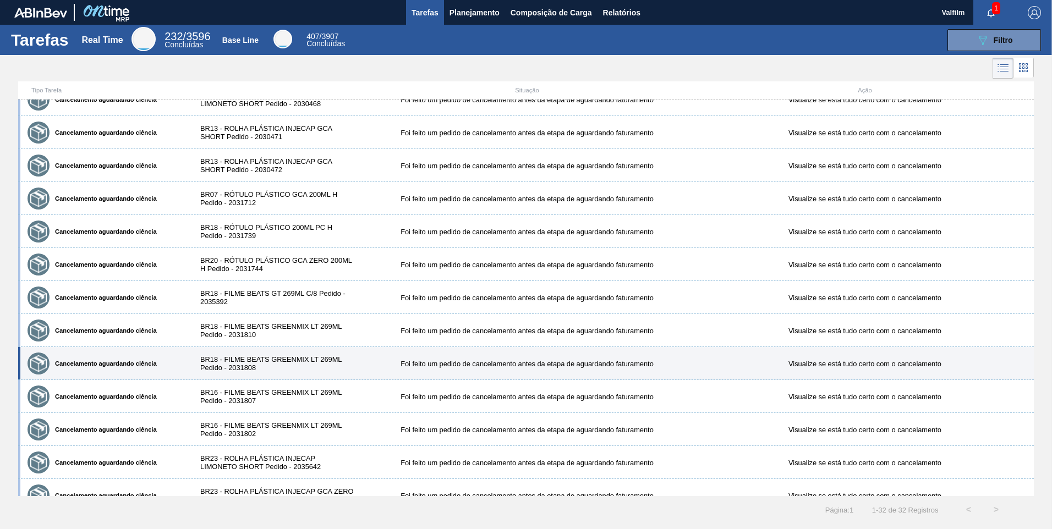
scroll to position [659, 0]
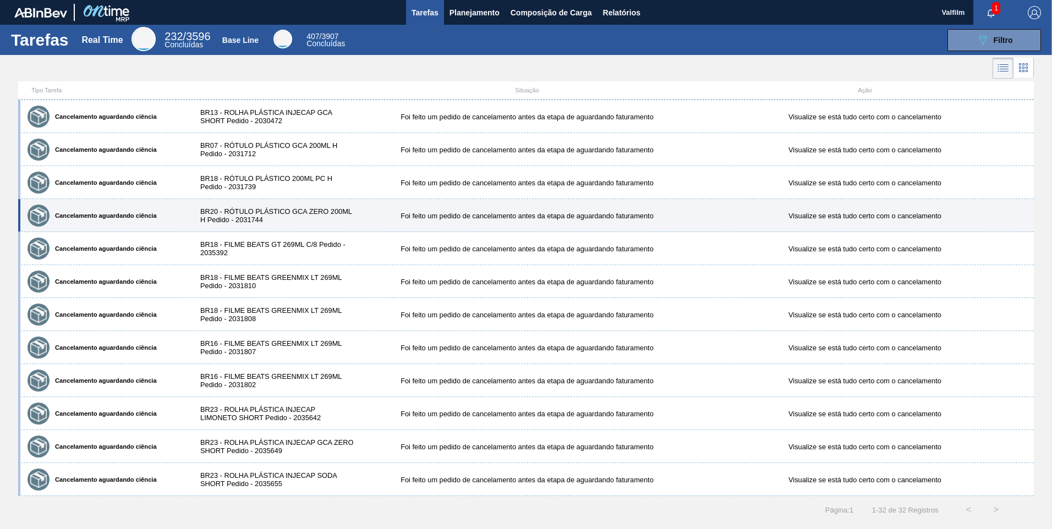
click at [305, 215] on div "BR20 - RÓTULO PLÁSTICO GCA ZERO 200ML H Pedido - 2031744" at bounding box center [273, 215] width 169 height 16
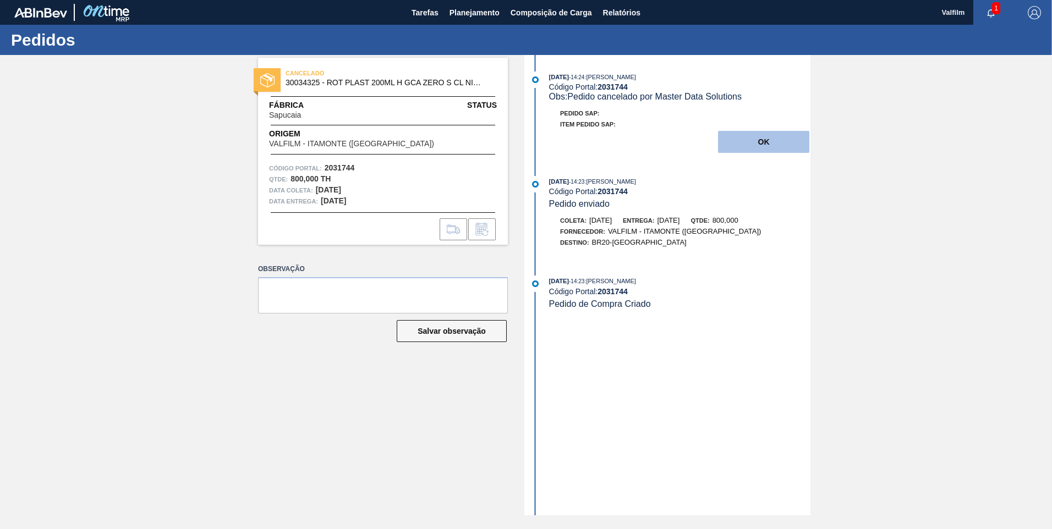
click at [746, 140] on button "OK" at bounding box center [763, 142] width 91 height 22
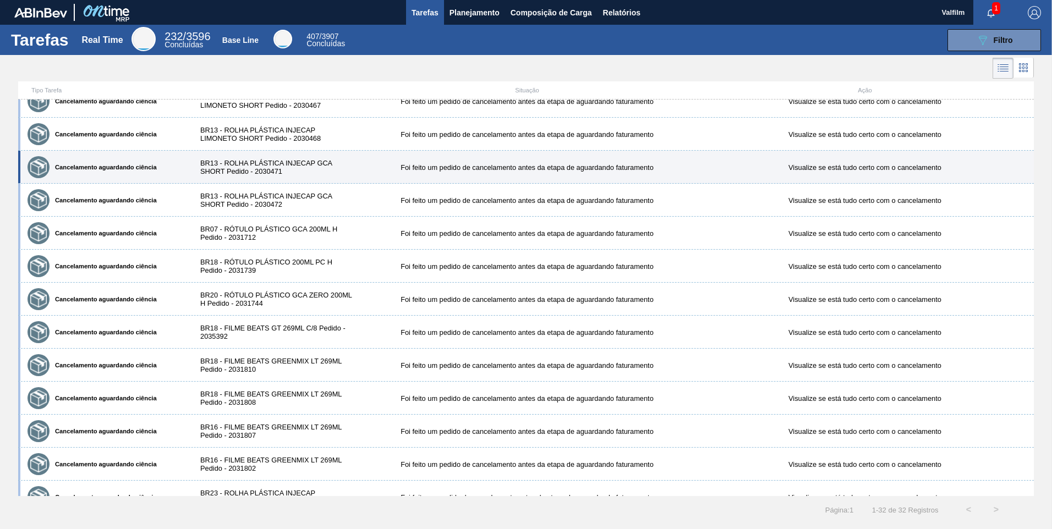
scroll to position [659, 0]
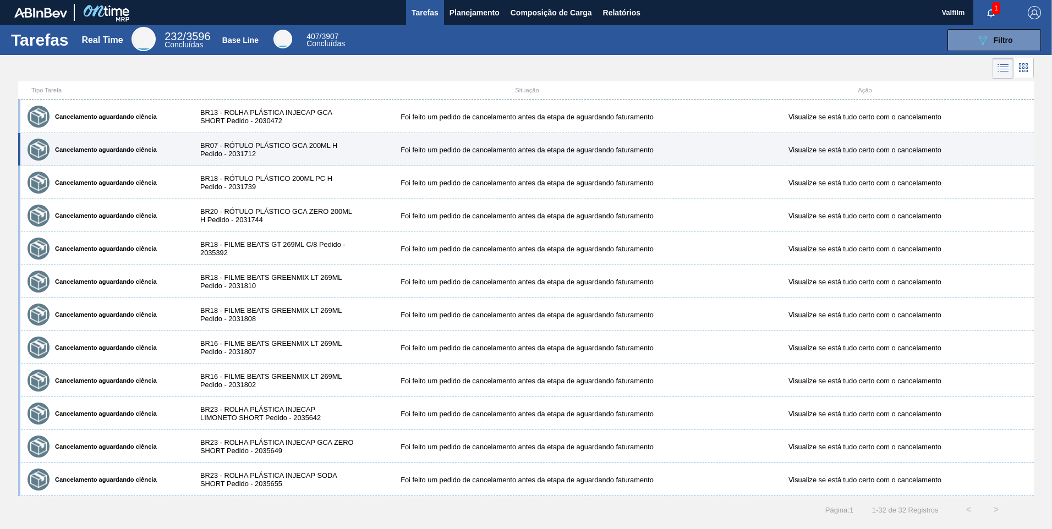
click at [271, 159] on div "Cancelamento aguardando ciência BR07 - RÓTULO PLÁSTICO GCA 200ML H Pedido - 203…" at bounding box center [525, 149] width 1015 height 33
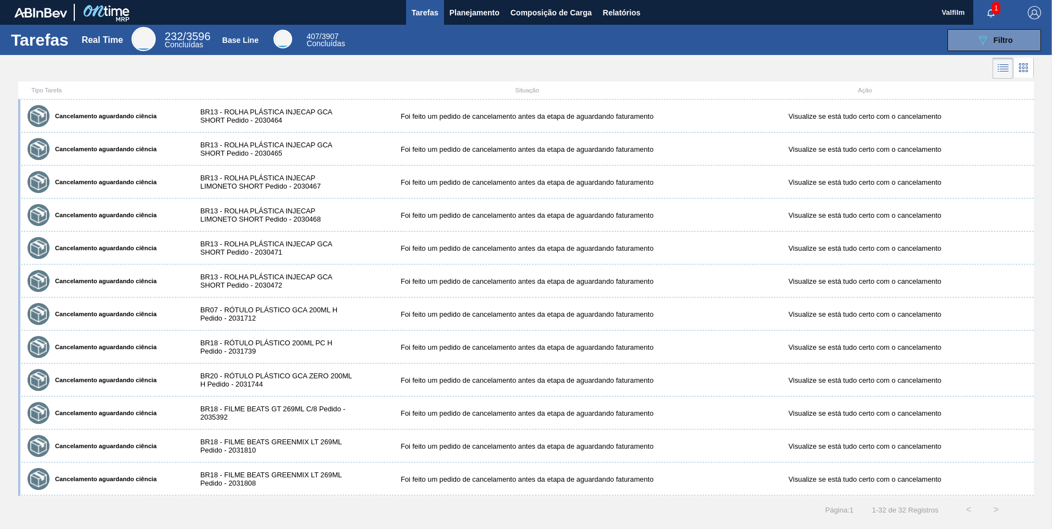
scroll to position [550, 0]
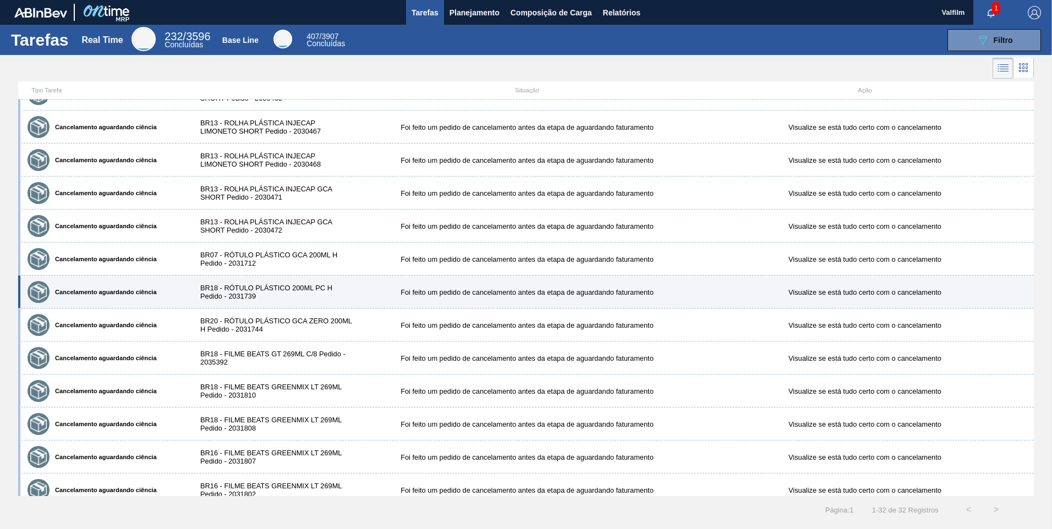
click at [268, 292] on div "BR18 - RÓTULO PLÁSTICO 200ML PC H Pedido - 2031739" at bounding box center [273, 292] width 169 height 16
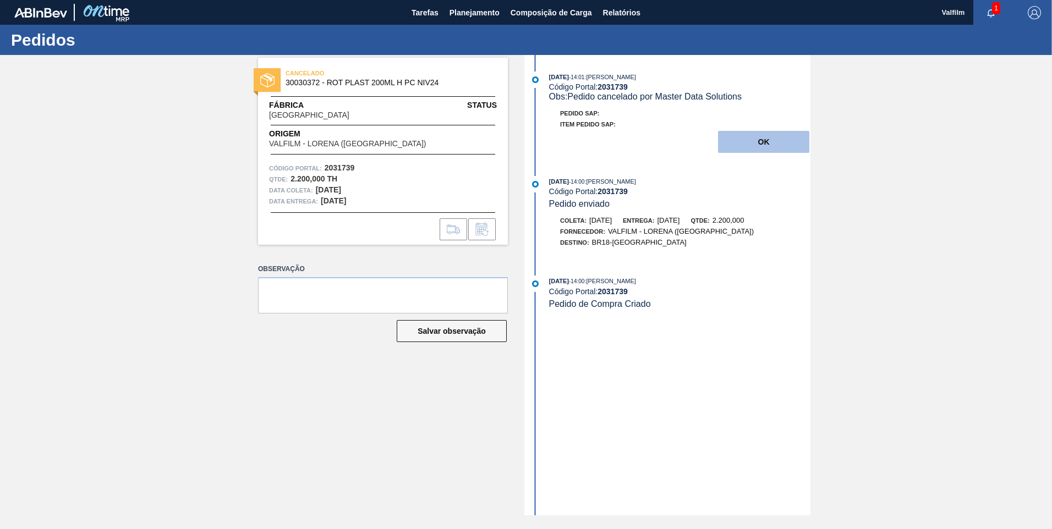
click at [746, 144] on button "OK" at bounding box center [763, 142] width 91 height 22
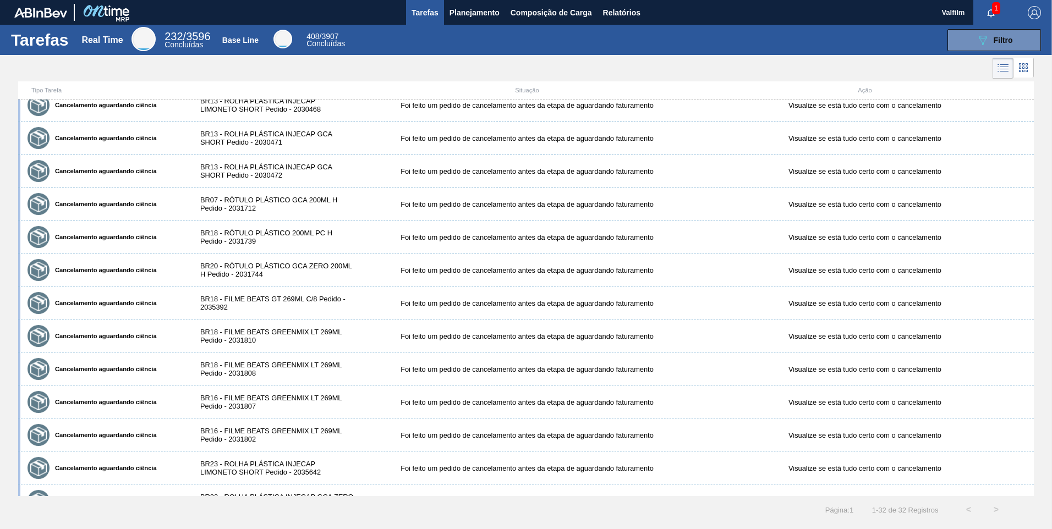
scroll to position [659, 0]
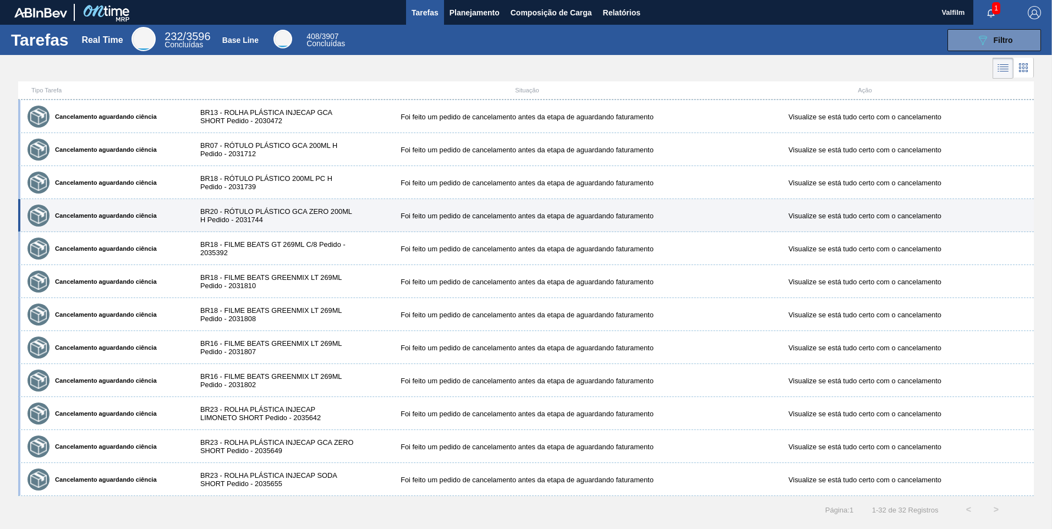
click at [299, 218] on div "BR20 - RÓTULO PLÁSTICO GCA ZERO 200ML H Pedido - 2031744" at bounding box center [273, 215] width 169 height 16
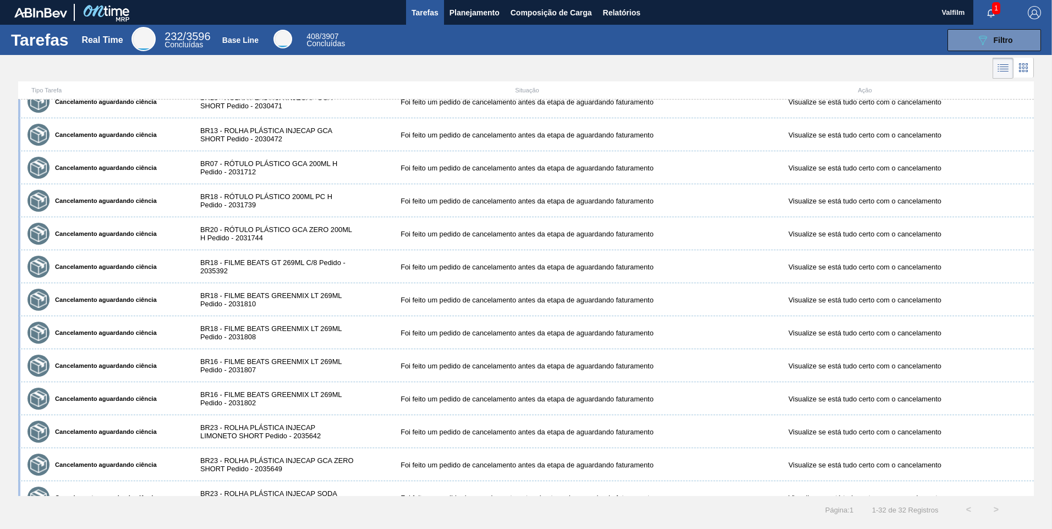
scroll to position [659, 0]
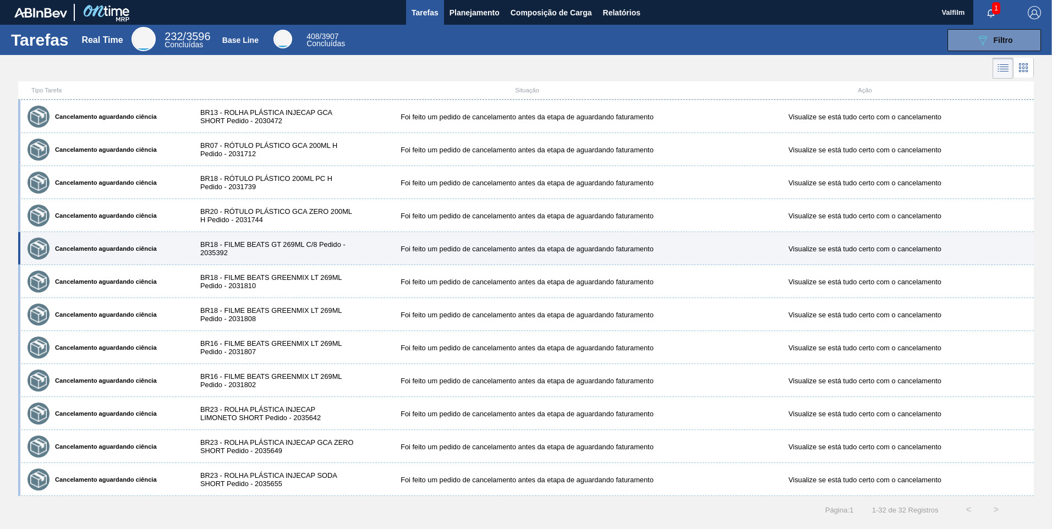
click at [287, 250] on div "BR18 - FILME BEATS GT 269ML C/8 Pedido - 2035392" at bounding box center [273, 248] width 169 height 16
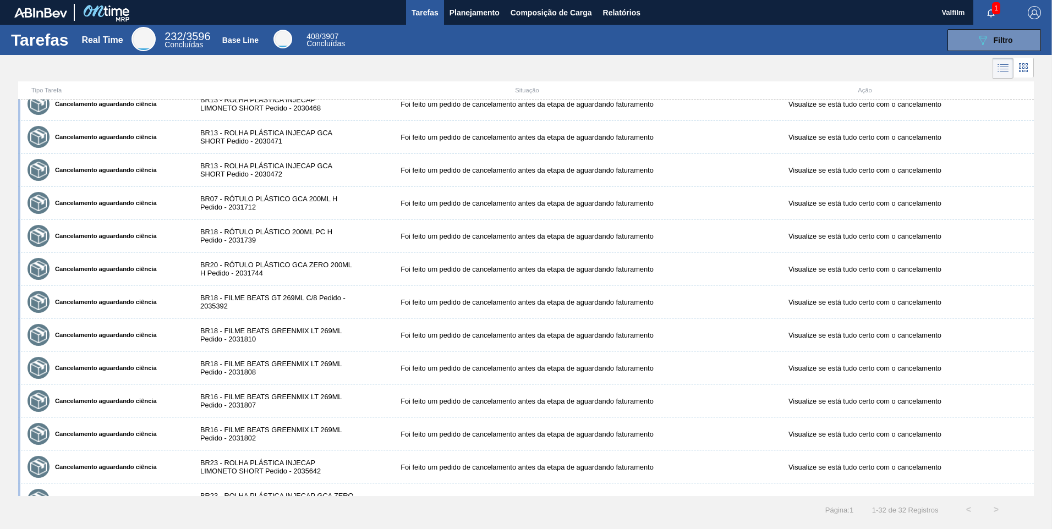
scroll to position [659, 0]
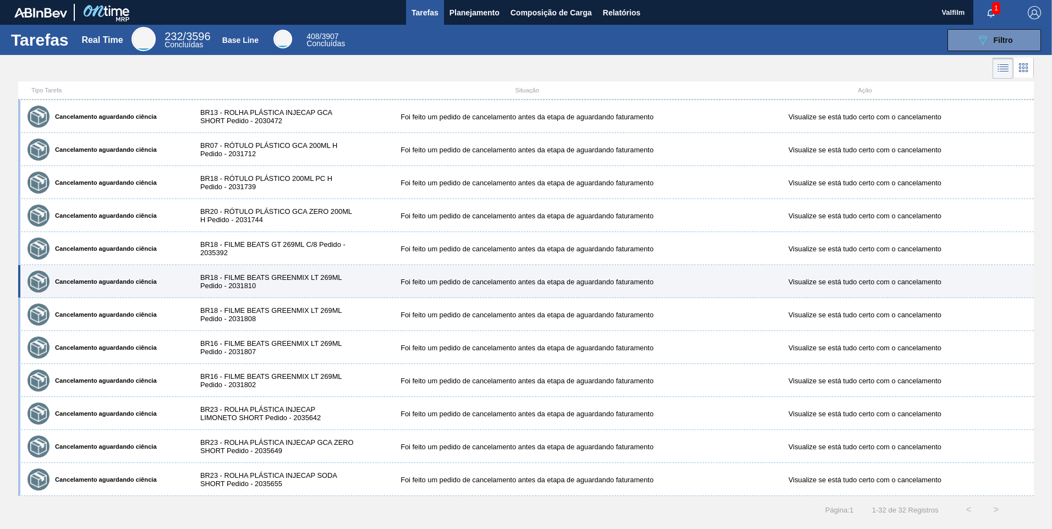
click at [317, 268] on div "Cancelamento aguardando ciência BR18 - FILME BEATS GREENMIX LT 269ML Pedido - 2…" at bounding box center [525, 281] width 1015 height 33
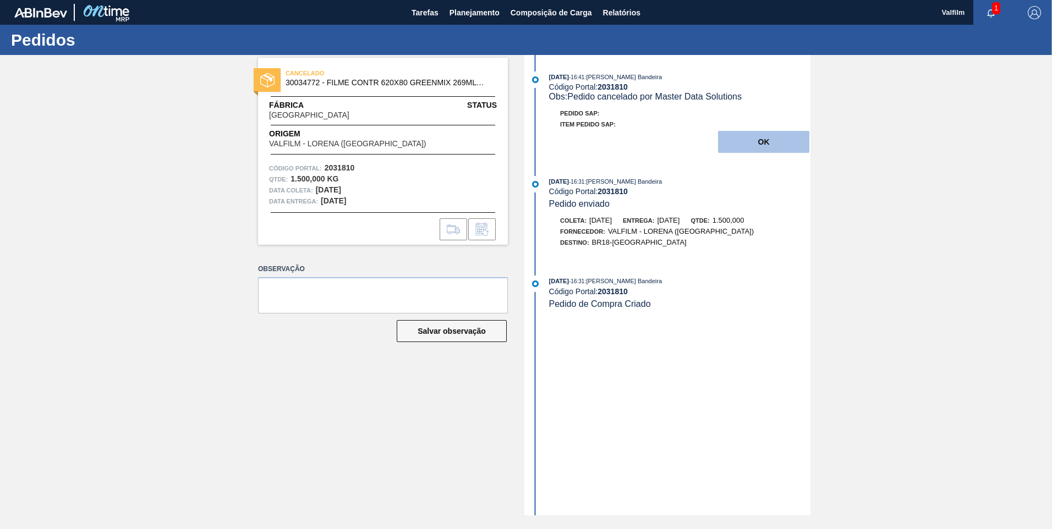
click at [746, 145] on button "OK" at bounding box center [763, 142] width 91 height 22
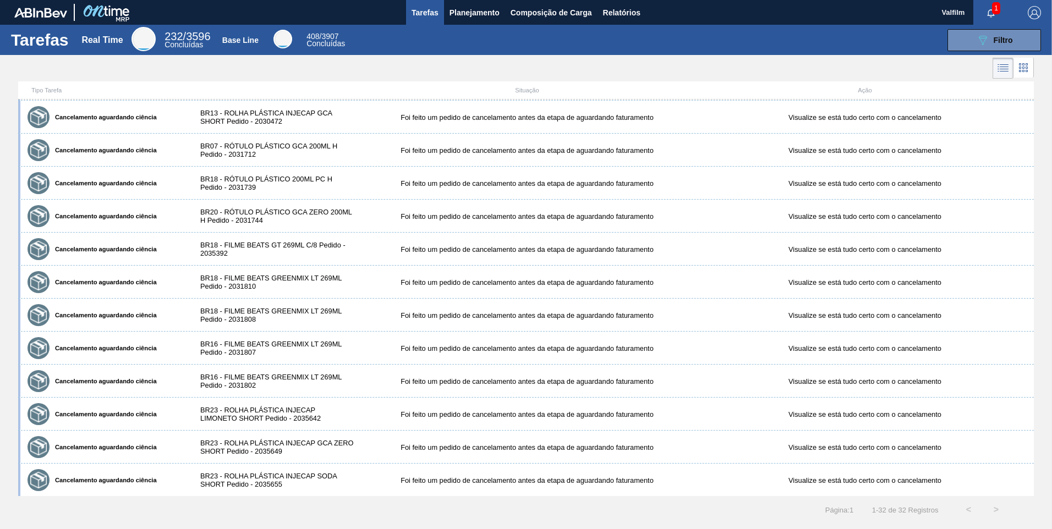
scroll to position [659, 0]
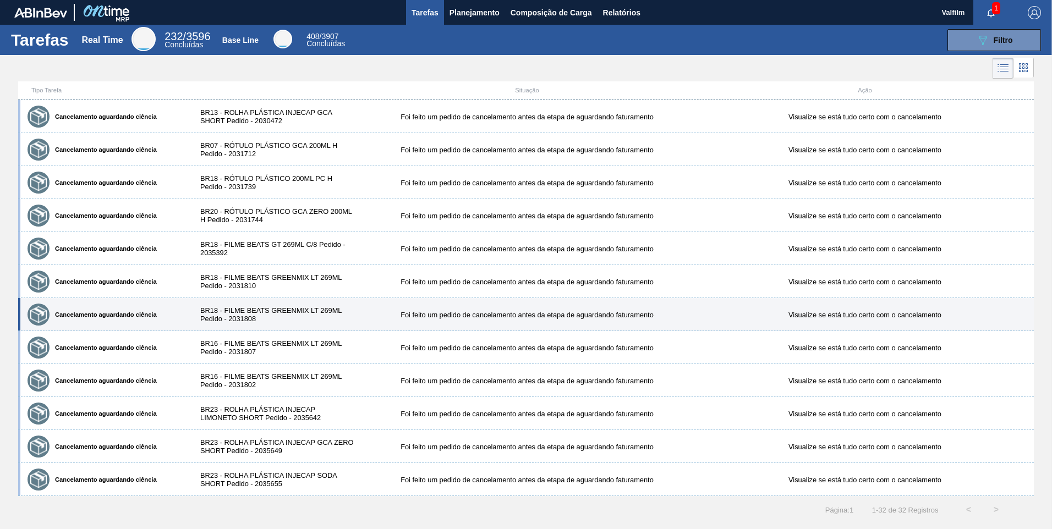
click at [306, 316] on div "BR18 - FILME BEATS GREENMIX LT 269ML Pedido - 2031808" at bounding box center [273, 314] width 169 height 16
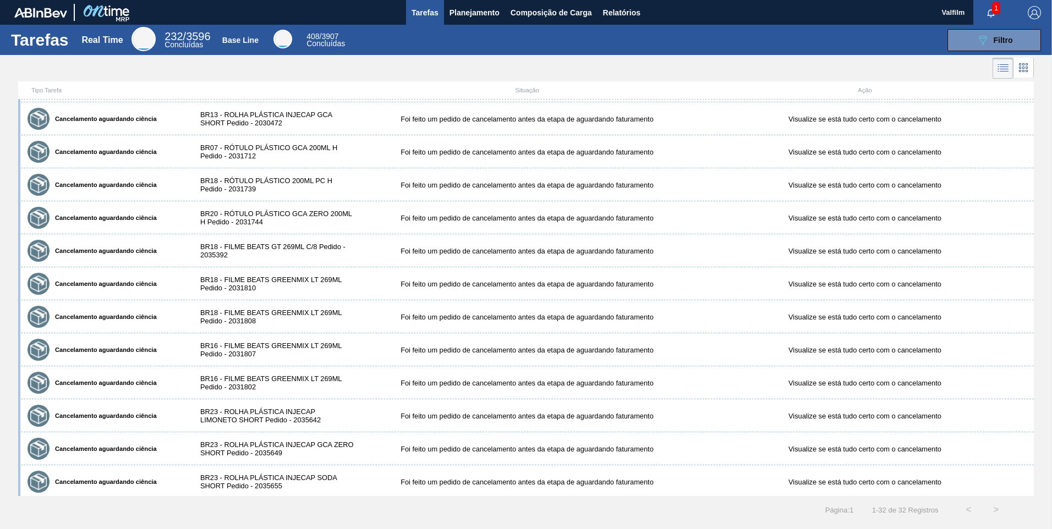
scroll to position [659, 0]
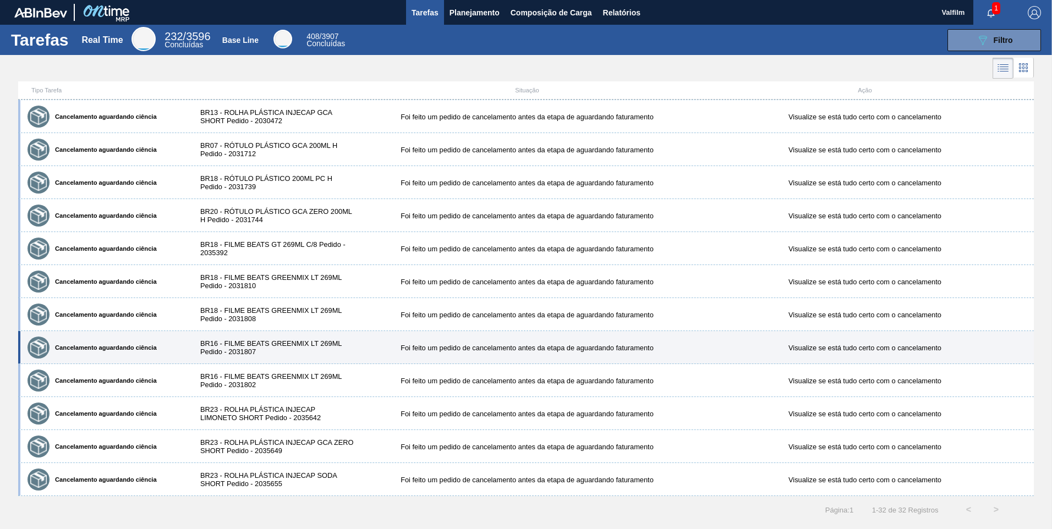
click at [309, 351] on div "BR16 - FILME BEATS GREENMIX LT 269ML Pedido - 2031807" at bounding box center [273, 347] width 169 height 16
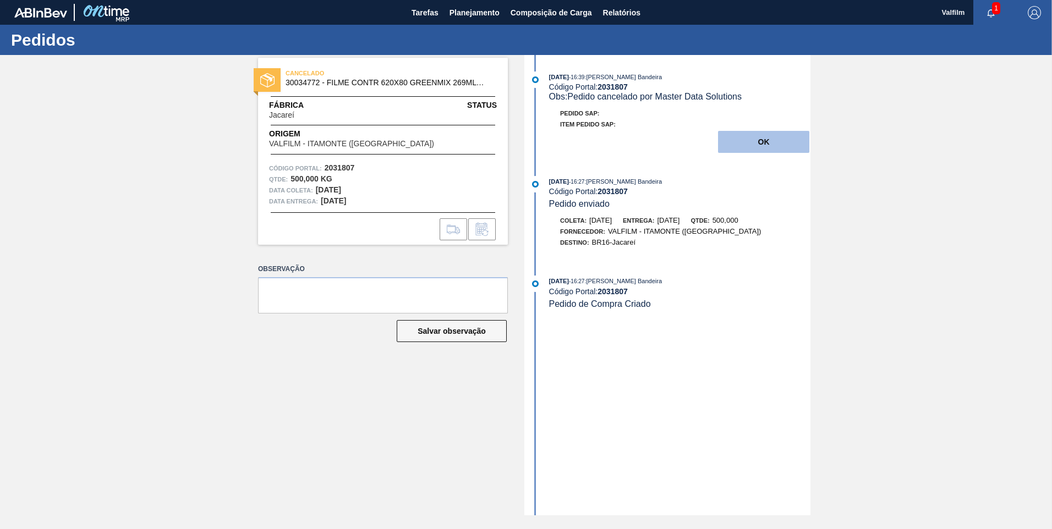
click at [746, 145] on button "OK" at bounding box center [763, 142] width 91 height 22
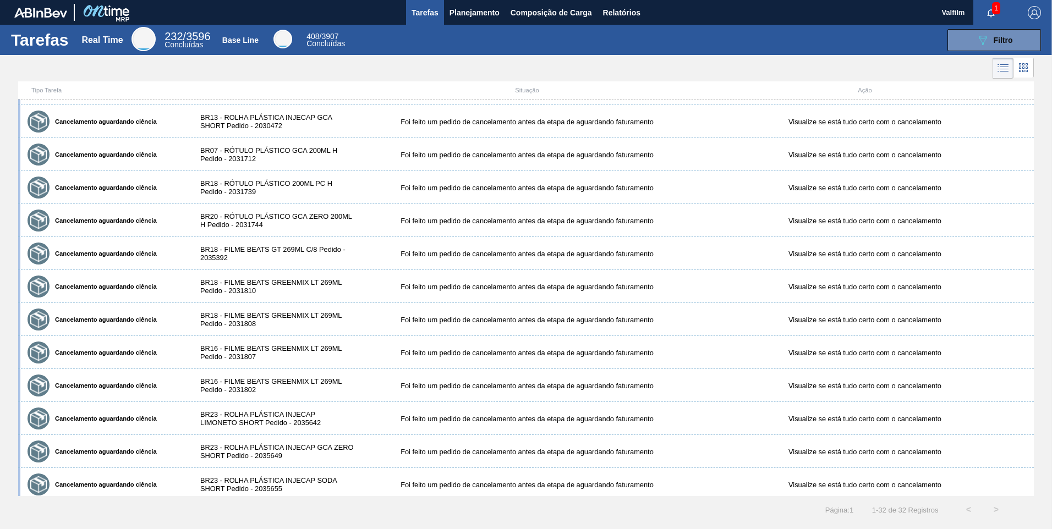
scroll to position [659, 0]
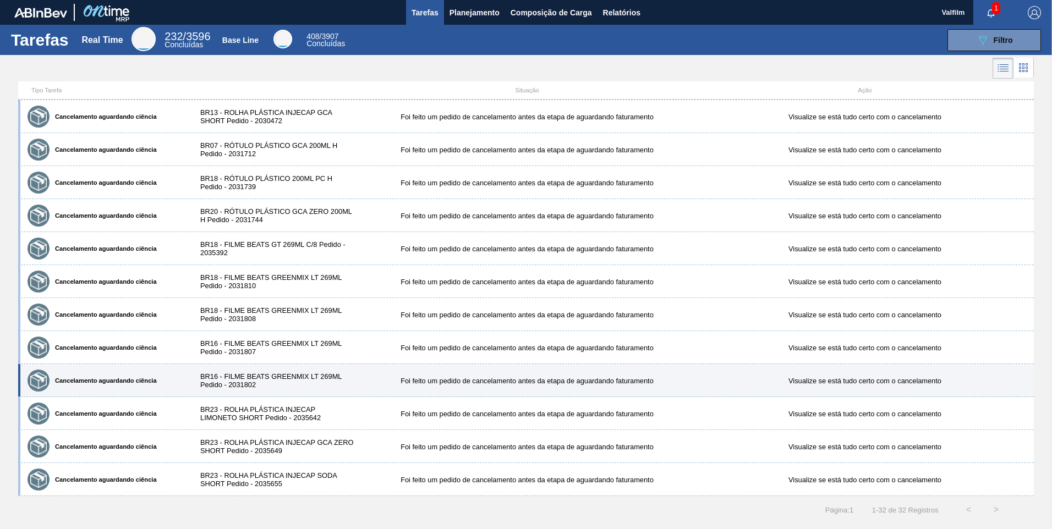
click at [310, 357] on div "BR16 - FILME BEATS GREENMIX LT 269ML Pedido - 2031802" at bounding box center [273, 380] width 169 height 16
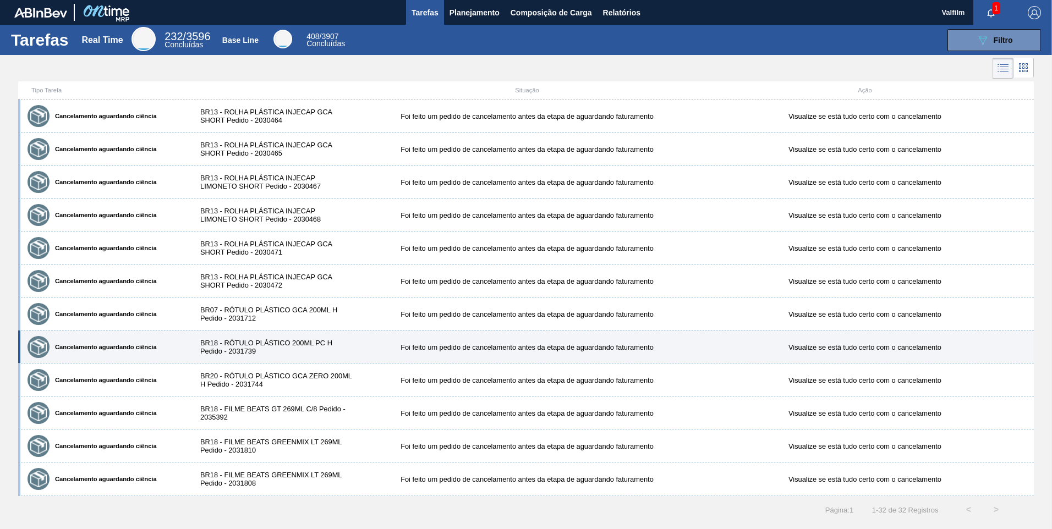
scroll to position [659, 0]
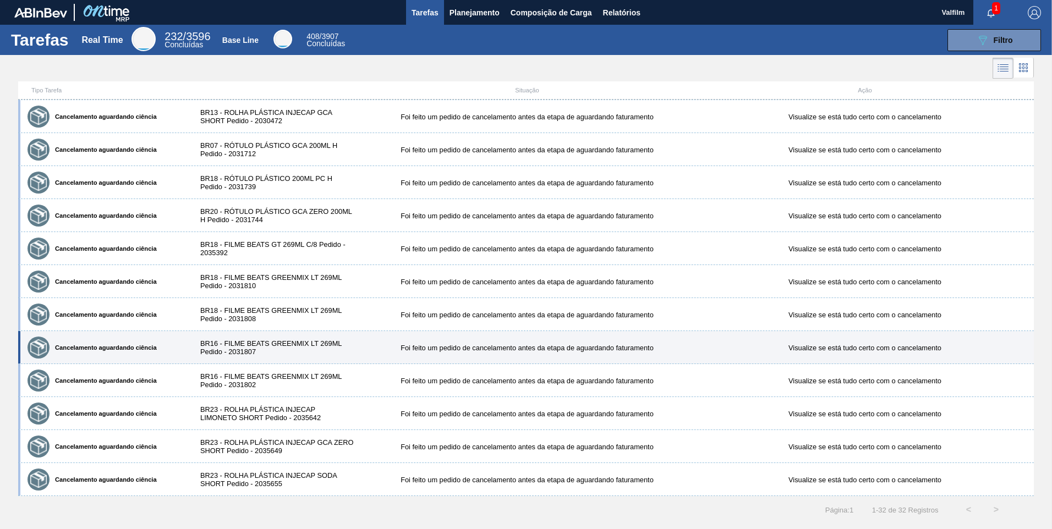
click at [265, 346] on div "BR16 - FILME BEATS GREENMIX LT 269ML Pedido - 2031807" at bounding box center [273, 347] width 169 height 16
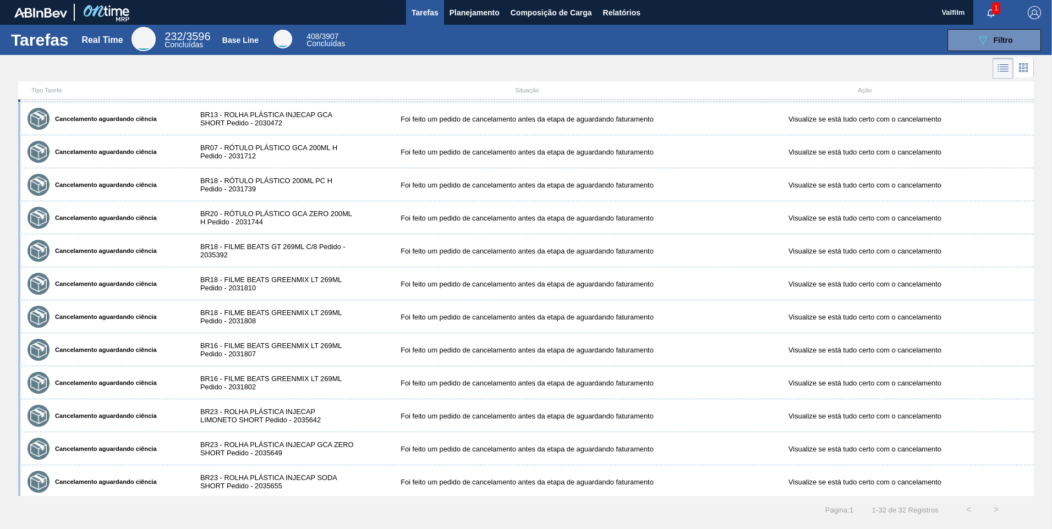
scroll to position [659, 0]
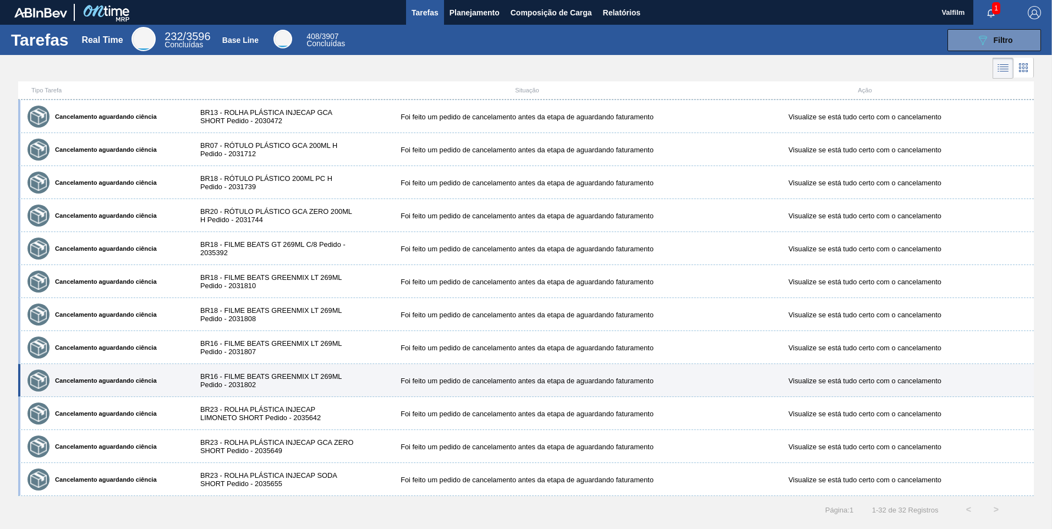
click at [267, 357] on div "BR16 - FILME BEATS GREENMIX LT 269ML Pedido - 2031802" at bounding box center [273, 380] width 169 height 16
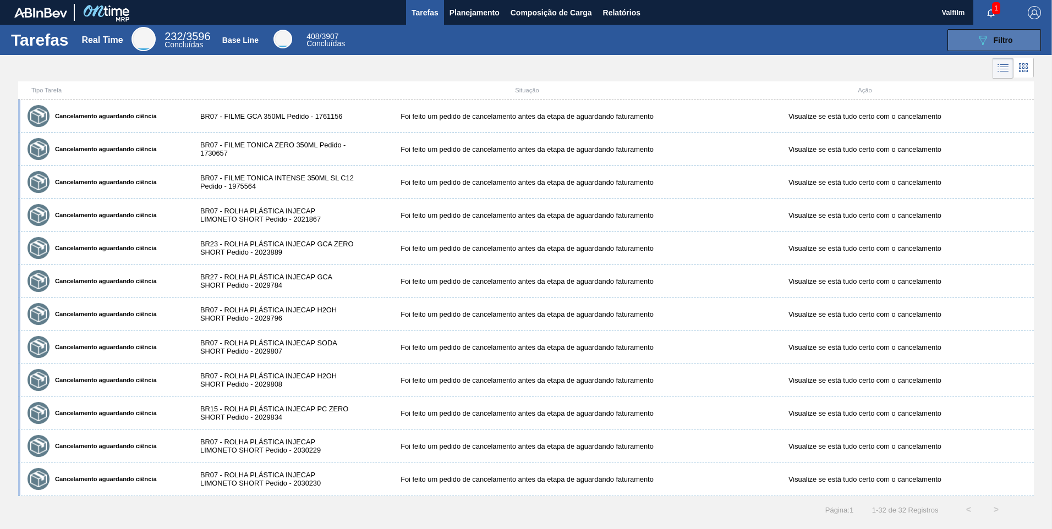
click at [746, 47] on button "089F7B8B-B2A5-4AFE-B5C0-19BA573D28AC Filtro" at bounding box center [993, 40] width 93 height 22
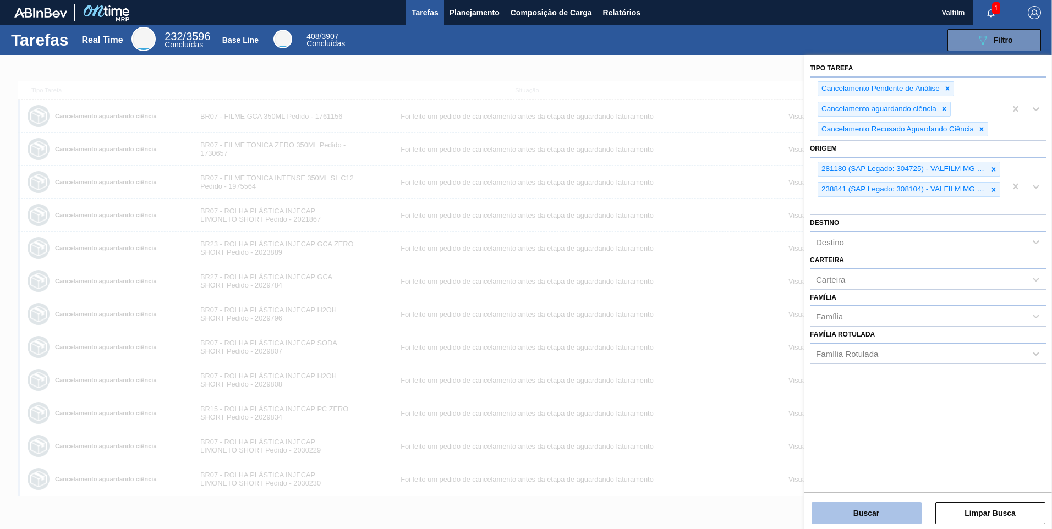
click at [746, 357] on button "Buscar" at bounding box center [866, 513] width 110 height 22
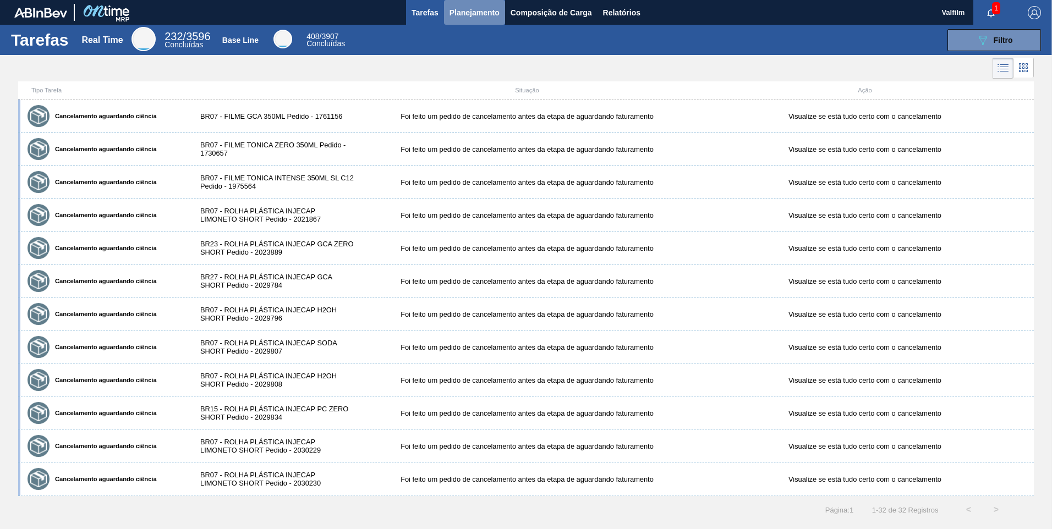
click at [471, 7] on span "Planejamento" at bounding box center [474, 12] width 50 height 13
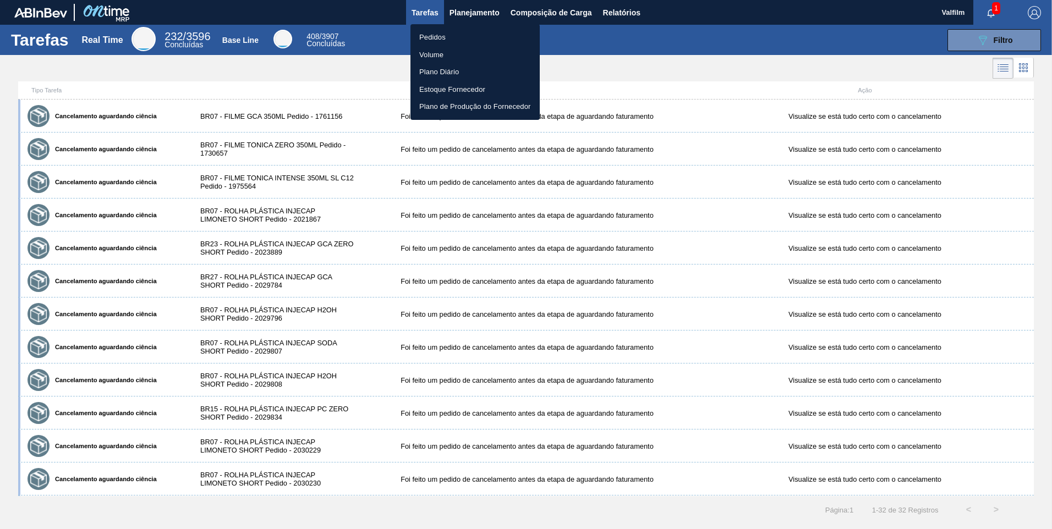
click at [434, 36] on li "Pedidos" at bounding box center [474, 38] width 129 height 18
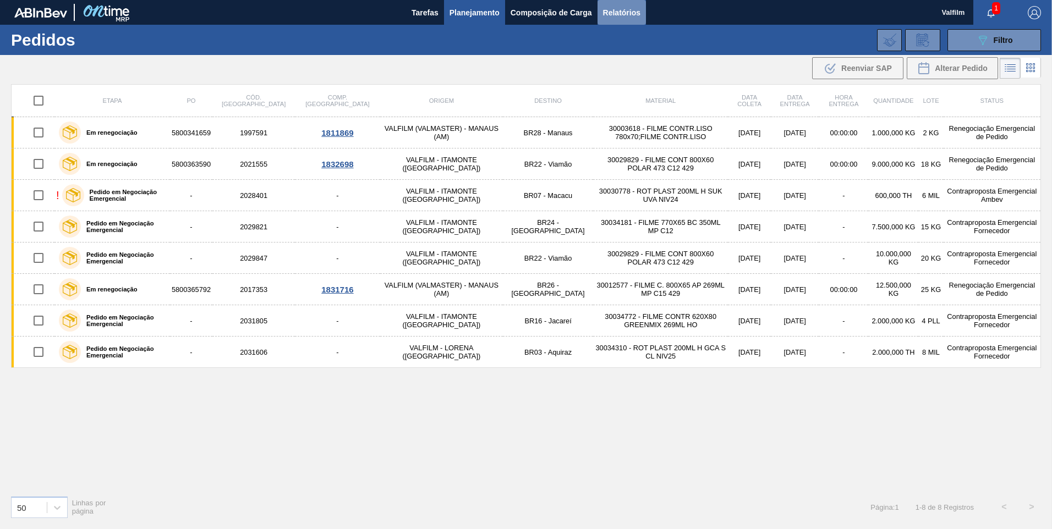
click at [609, 6] on span "Relatórios" at bounding box center [621, 12] width 37 height 13
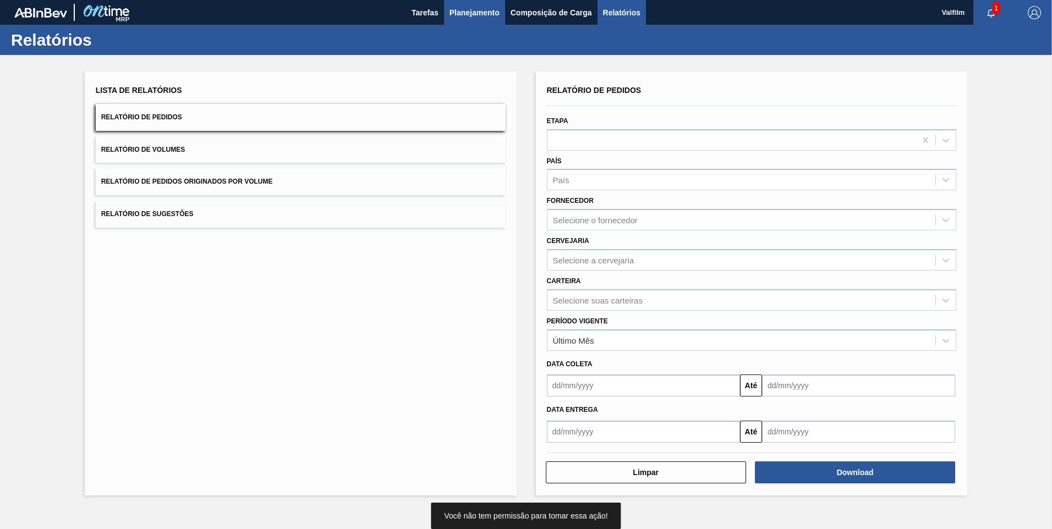
click at [482, 5] on button "Planejamento" at bounding box center [474, 12] width 61 height 25
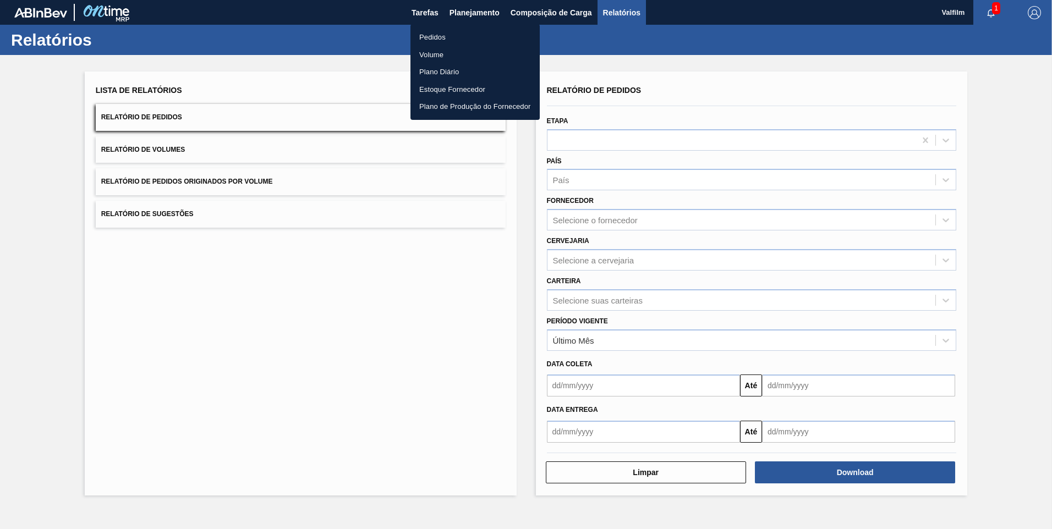
click at [426, 41] on li "Pedidos" at bounding box center [474, 38] width 129 height 18
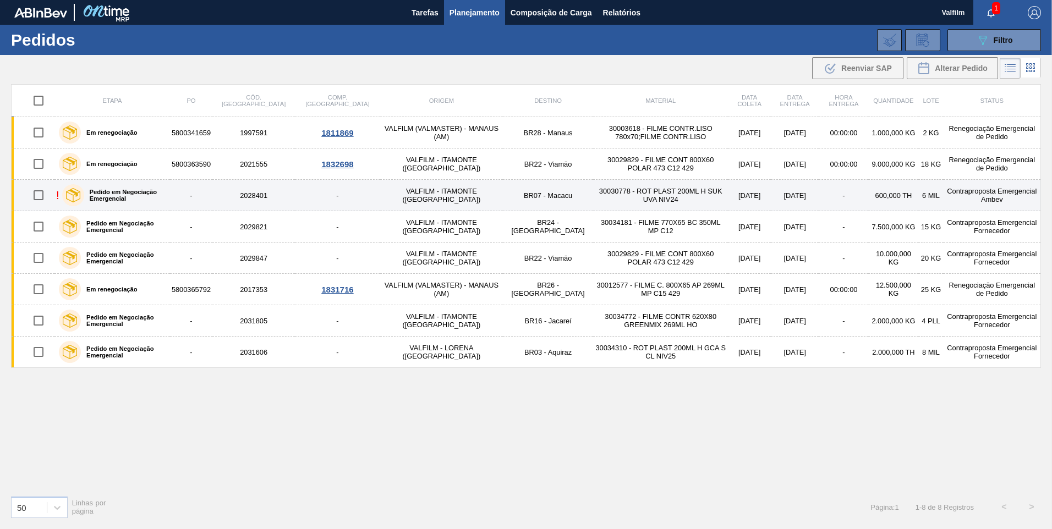
click at [212, 196] on td "-" at bounding box center [191, 195] width 42 height 31
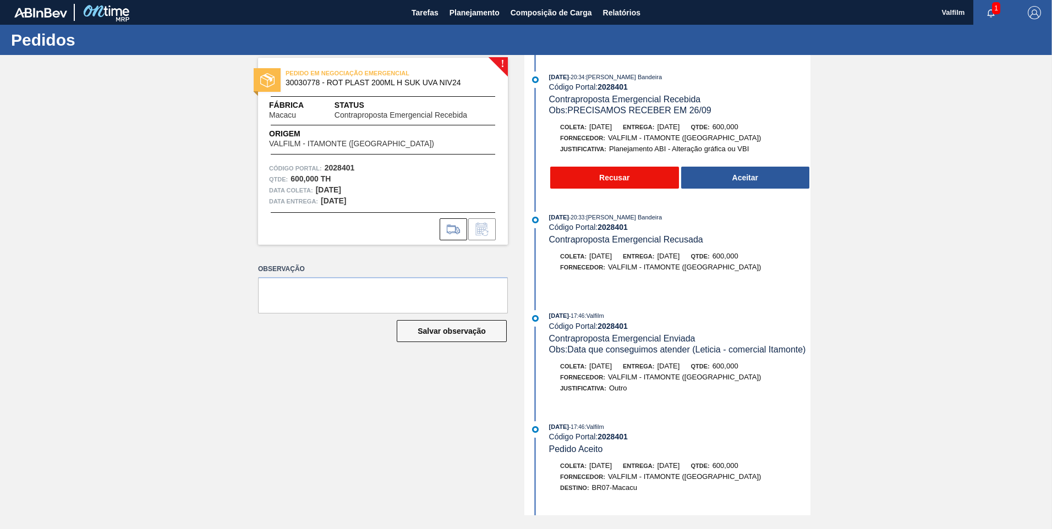
click at [640, 183] on button "Recusar" at bounding box center [614, 178] width 129 height 22
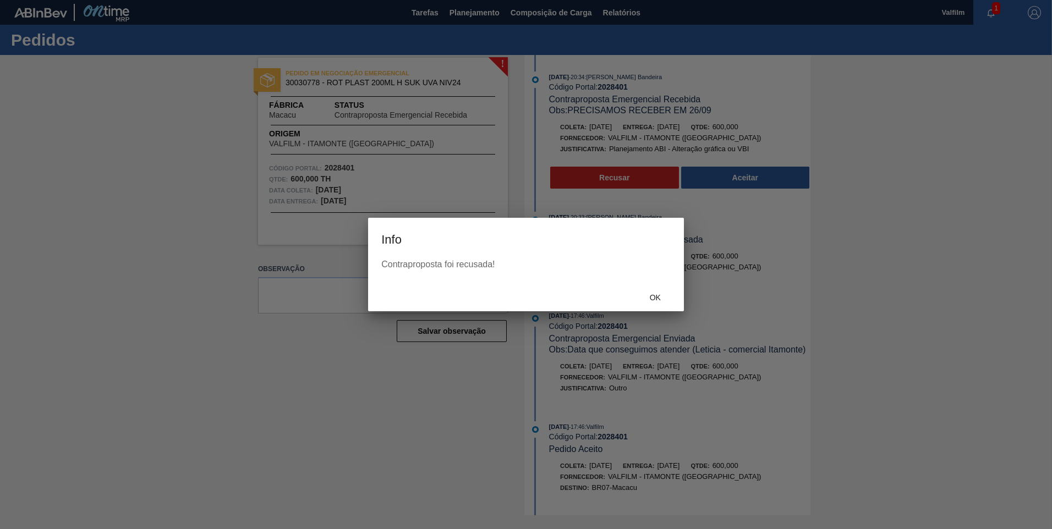
click at [656, 302] on div "Ok" at bounding box center [655, 297] width 48 height 20
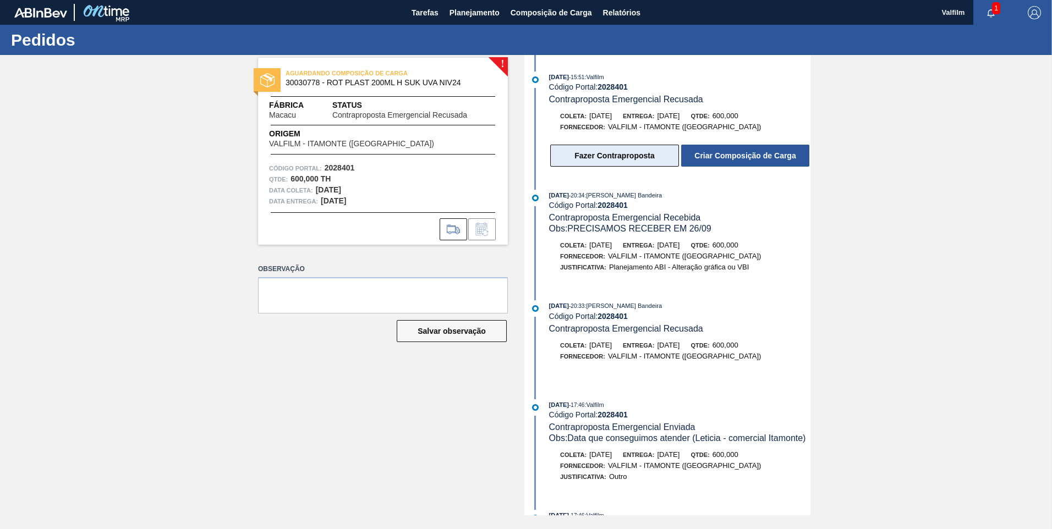
click at [633, 156] on button "Fazer Contraproposta" at bounding box center [614, 156] width 129 height 22
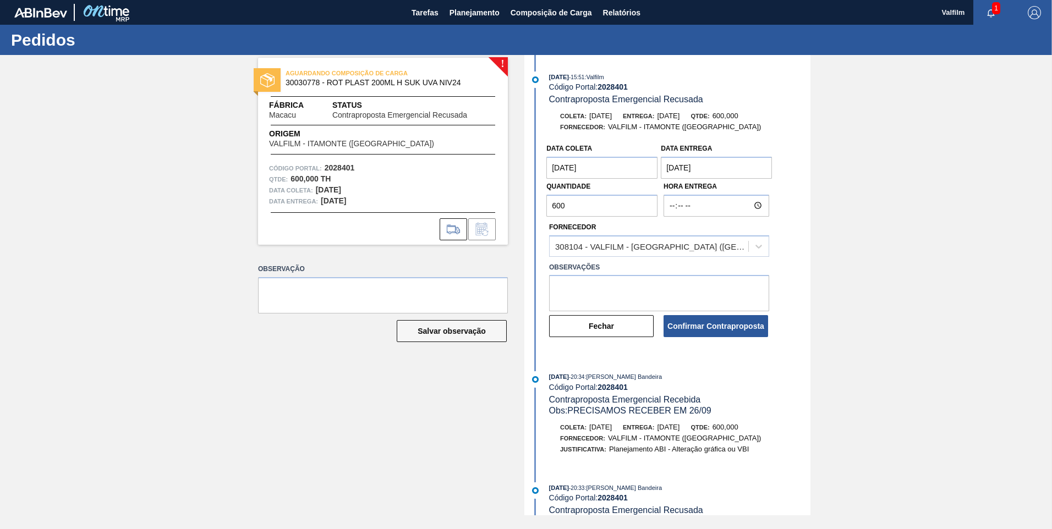
click at [575, 165] on coleta "[DATE]" at bounding box center [601, 168] width 111 height 22
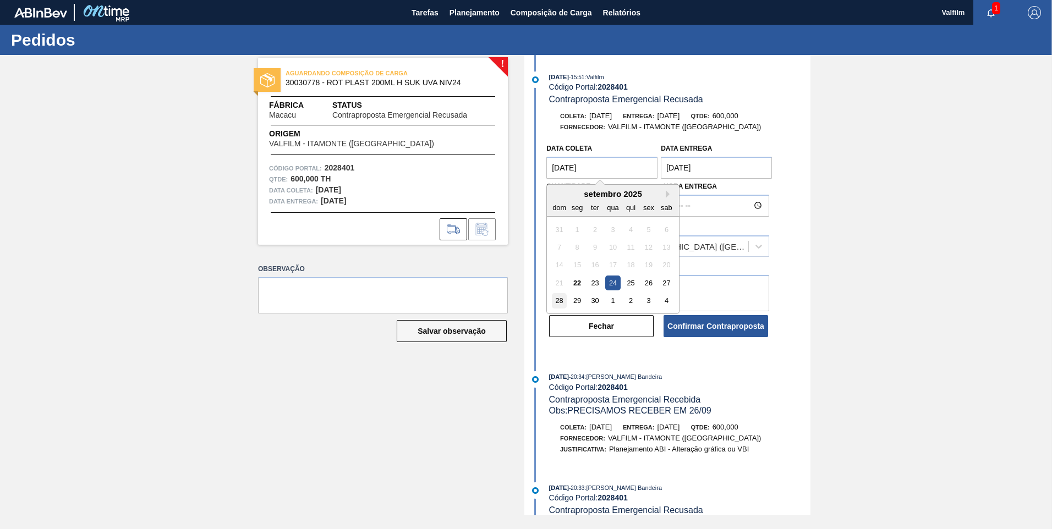
click at [561, 302] on div "28" at bounding box center [559, 300] width 15 height 15
type coleta "[DATE]"
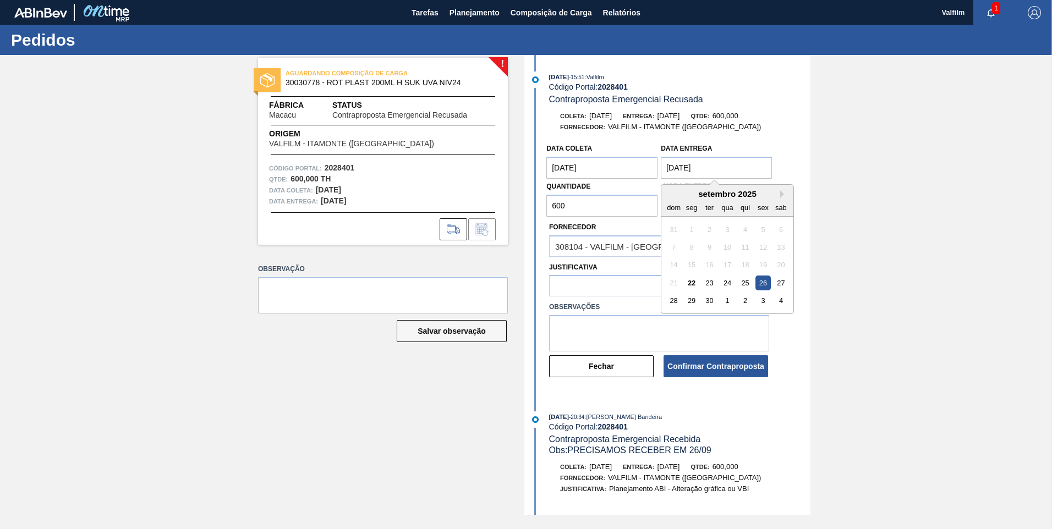
click at [679, 170] on entrega "[DATE]" at bounding box center [716, 168] width 111 height 22
click at [692, 294] on div "29" at bounding box center [691, 300] width 15 height 15
type entrega "[DATE]"
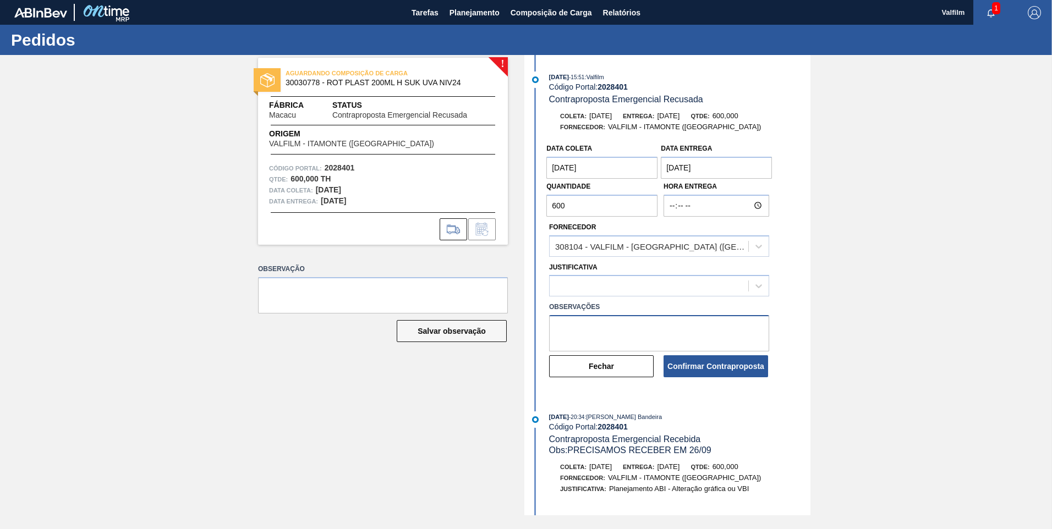
click at [647, 323] on textarea at bounding box center [659, 333] width 220 height 36
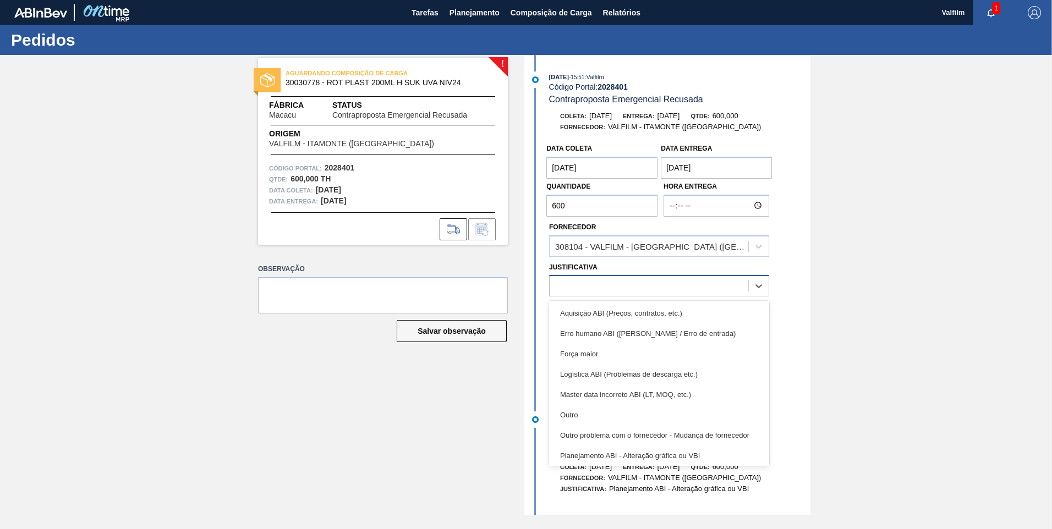
click at [632, 285] on div at bounding box center [648, 286] width 199 height 16
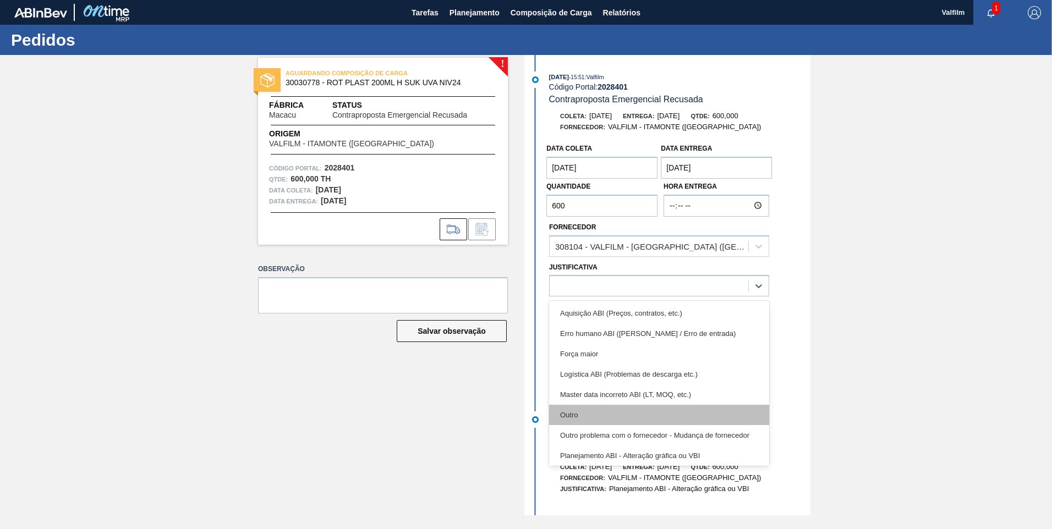
click at [614, 410] on div "Outro" at bounding box center [659, 415] width 220 height 20
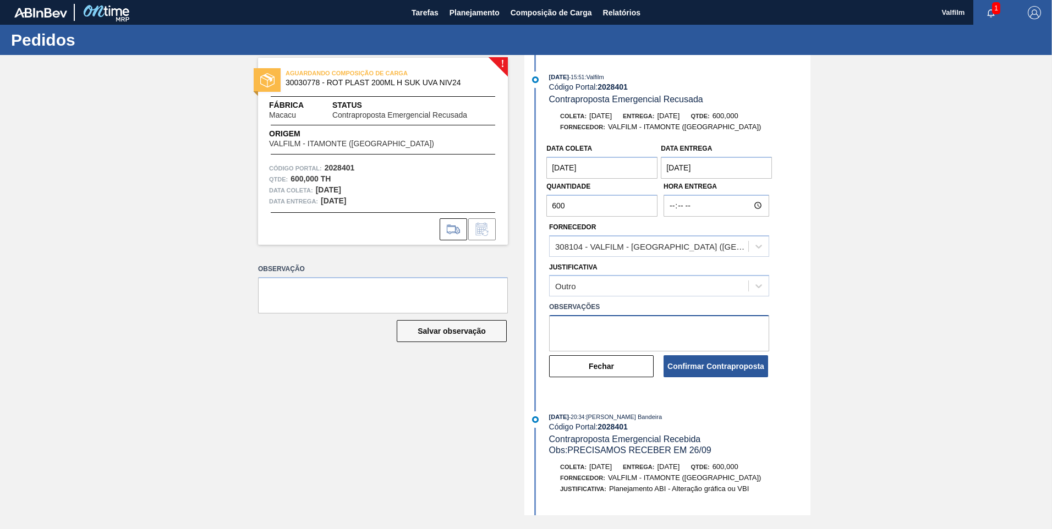
click at [612, 328] on textarea at bounding box center [659, 333] width 220 height 36
type textarea "Conseguimos antecipar para o dia 29/09 ([PERSON_NAME] - Comercial Itamonte)"
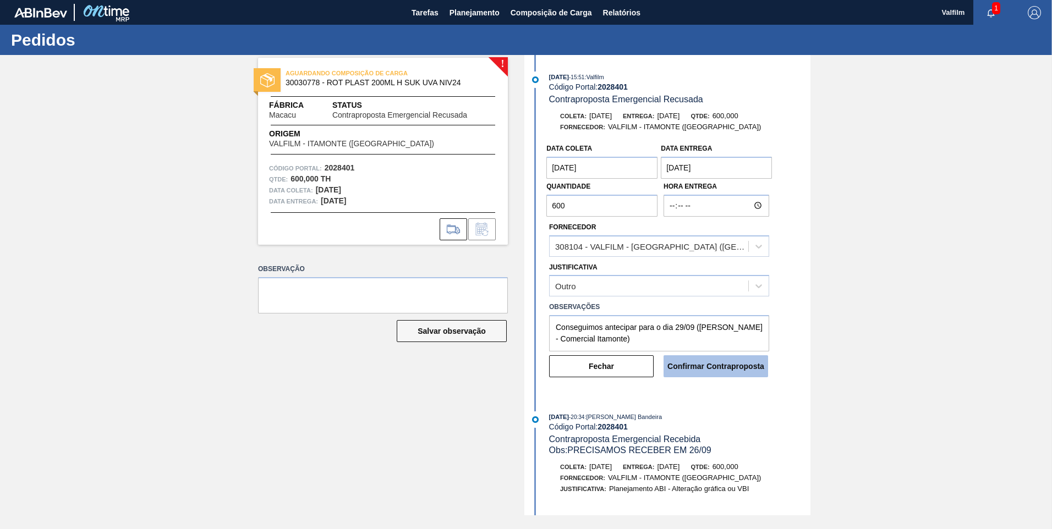
click at [735, 362] on button "Confirmar Contraproposta" at bounding box center [715, 366] width 104 height 22
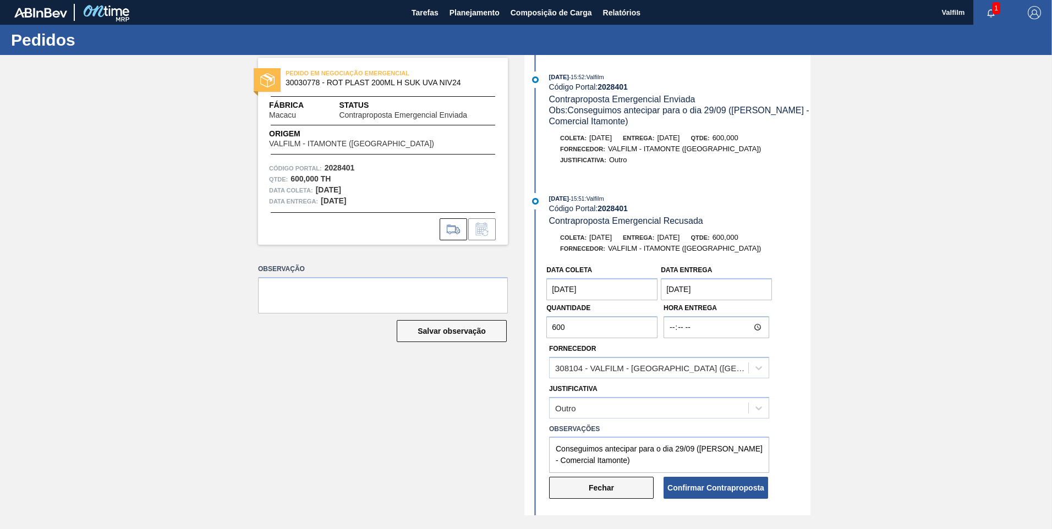
click at [595, 493] on button "Fechar" at bounding box center [601, 488] width 104 height 22
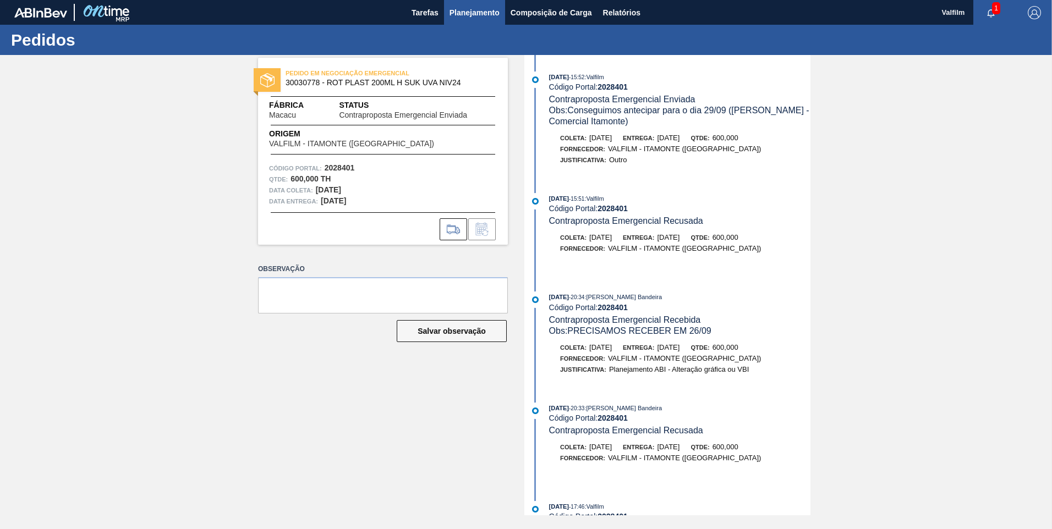
click at [463, 19] on button "Planejamento" at bounding box center [474, 12] width 61 height 25
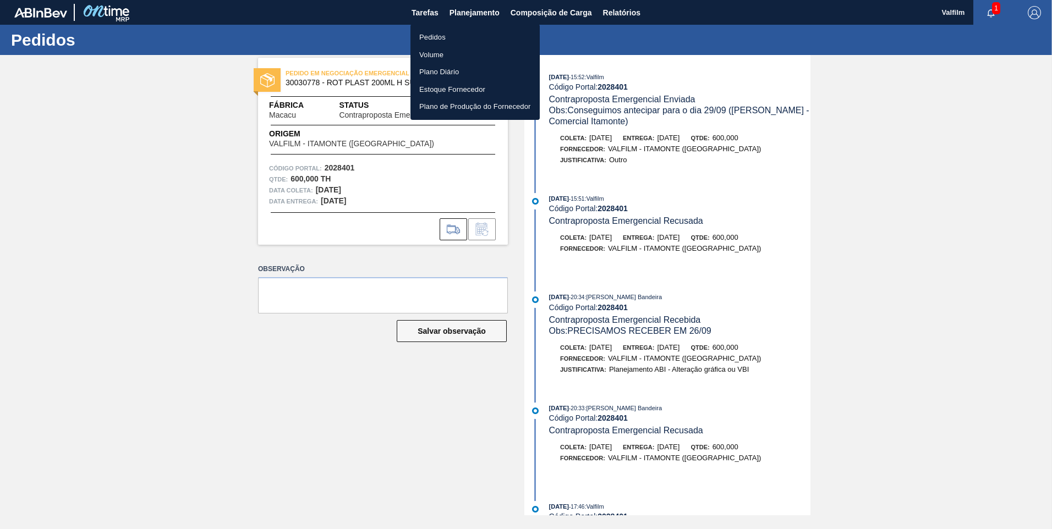
click at [464, 42] on li "Pedidos" at bounding box center [474, 38] width 129 height 18
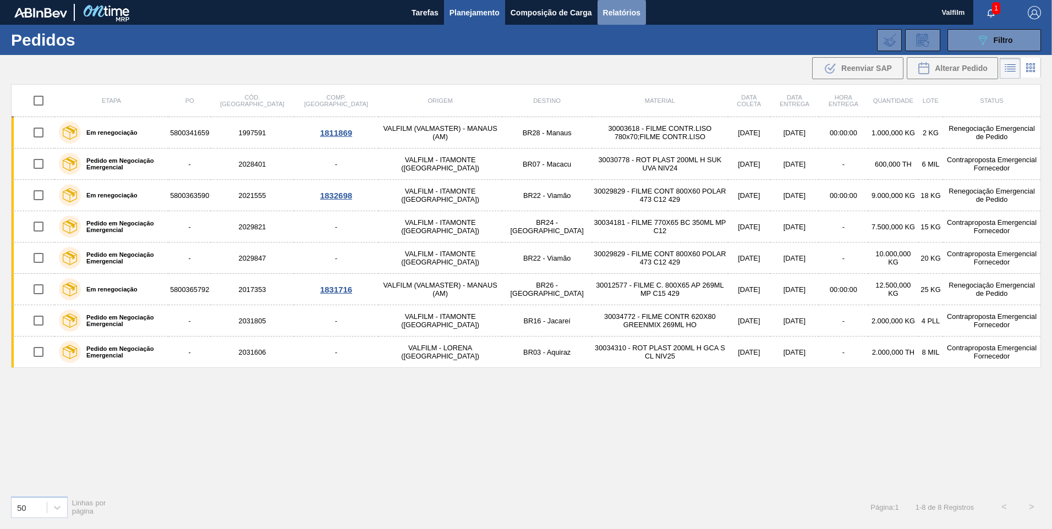
click at [608, 14] on span "Relatórios" at bounding box center [621, 12] width 37 height 13
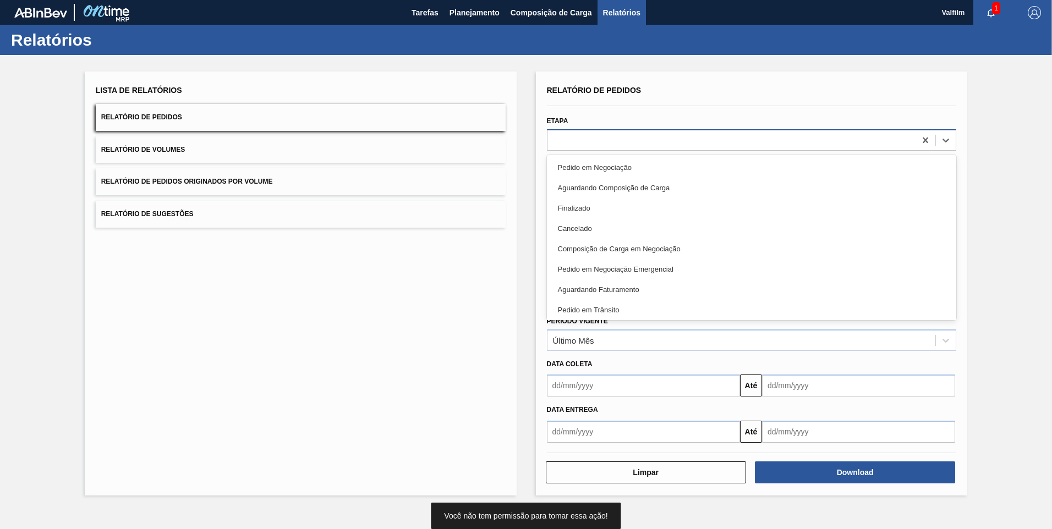
click at [620, 137] on div at bounding box center [731, 140] width 368 height 16
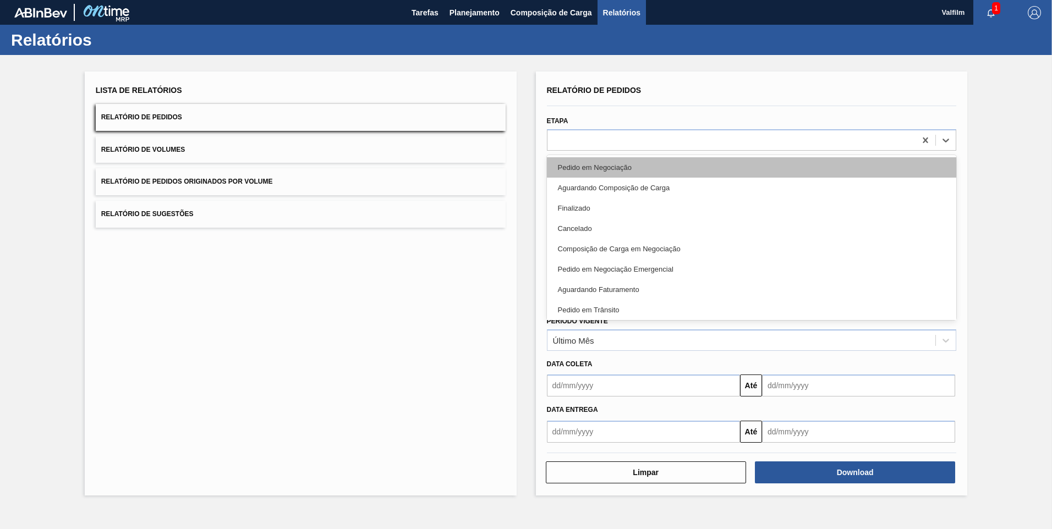
click at [625, 161] on div "Pedido em Negociação" at bounding box center [752, 167] width 410 height 20
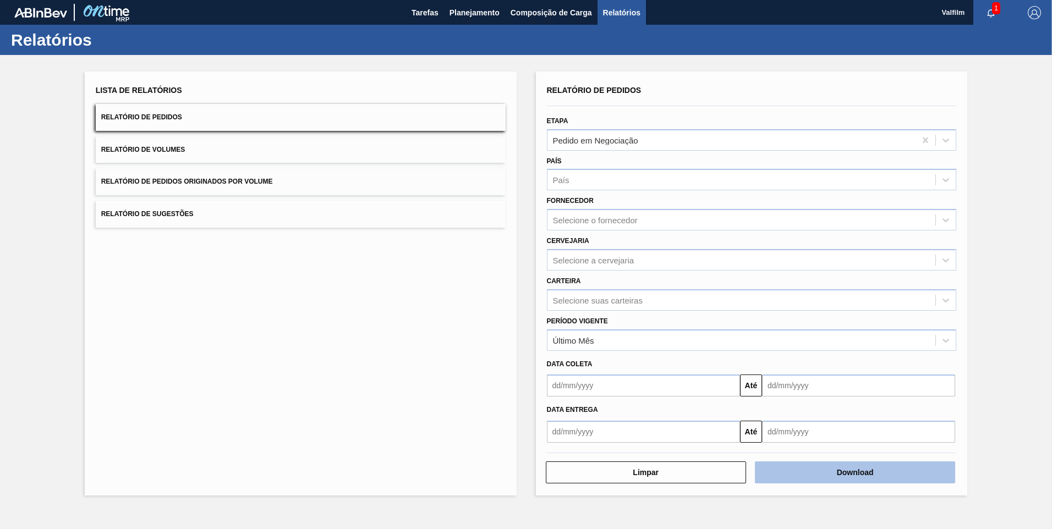
click at [860, 469] on button "Download" at bounding box center [855, 472] width 200 height 22
